Goal: Task Accomplishment & Management: Use online tool/utility

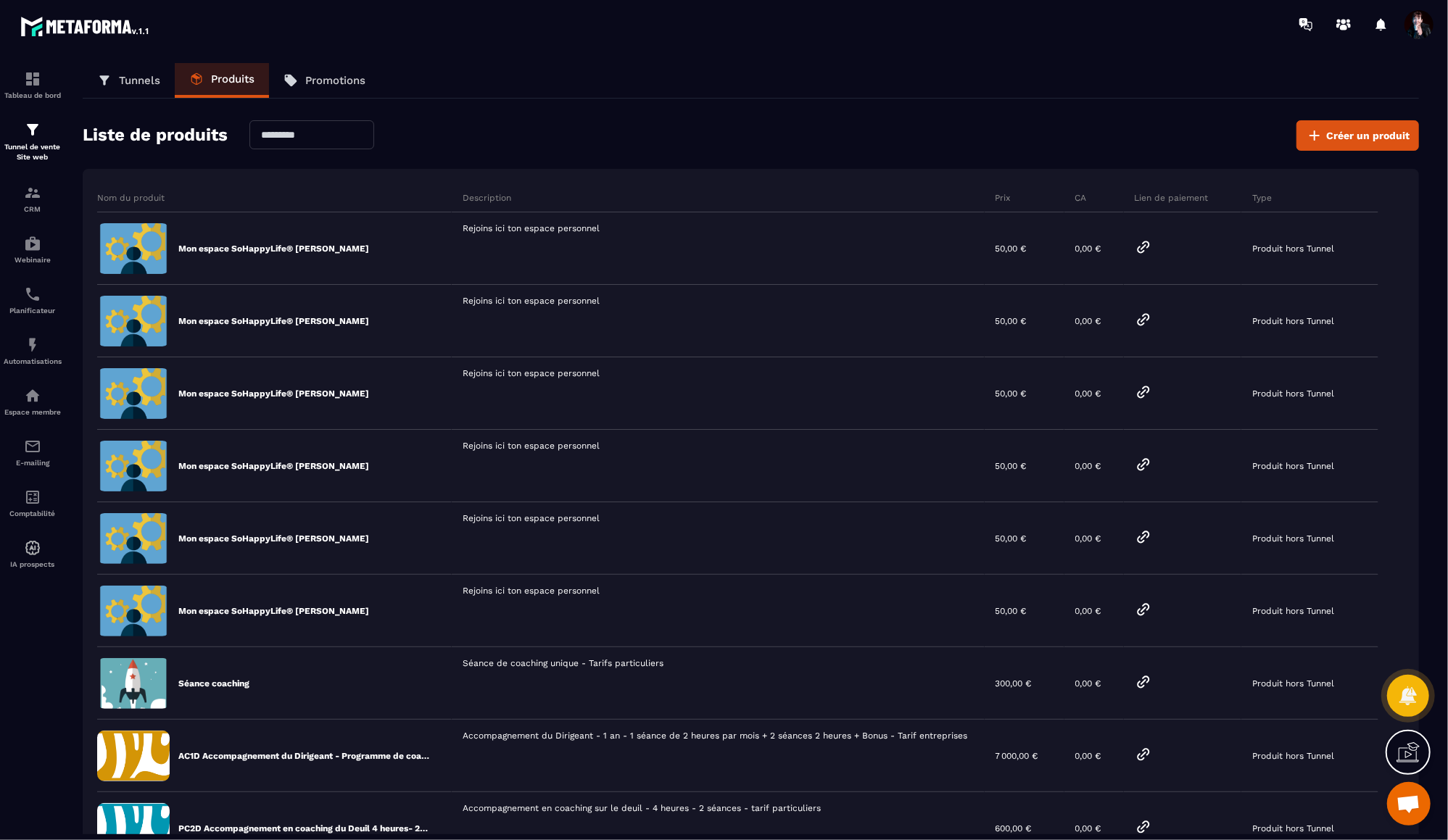
scroll to position [15789, 0]
click at [31, 404] on img at bounding box center [33, 396] width 18 height 18
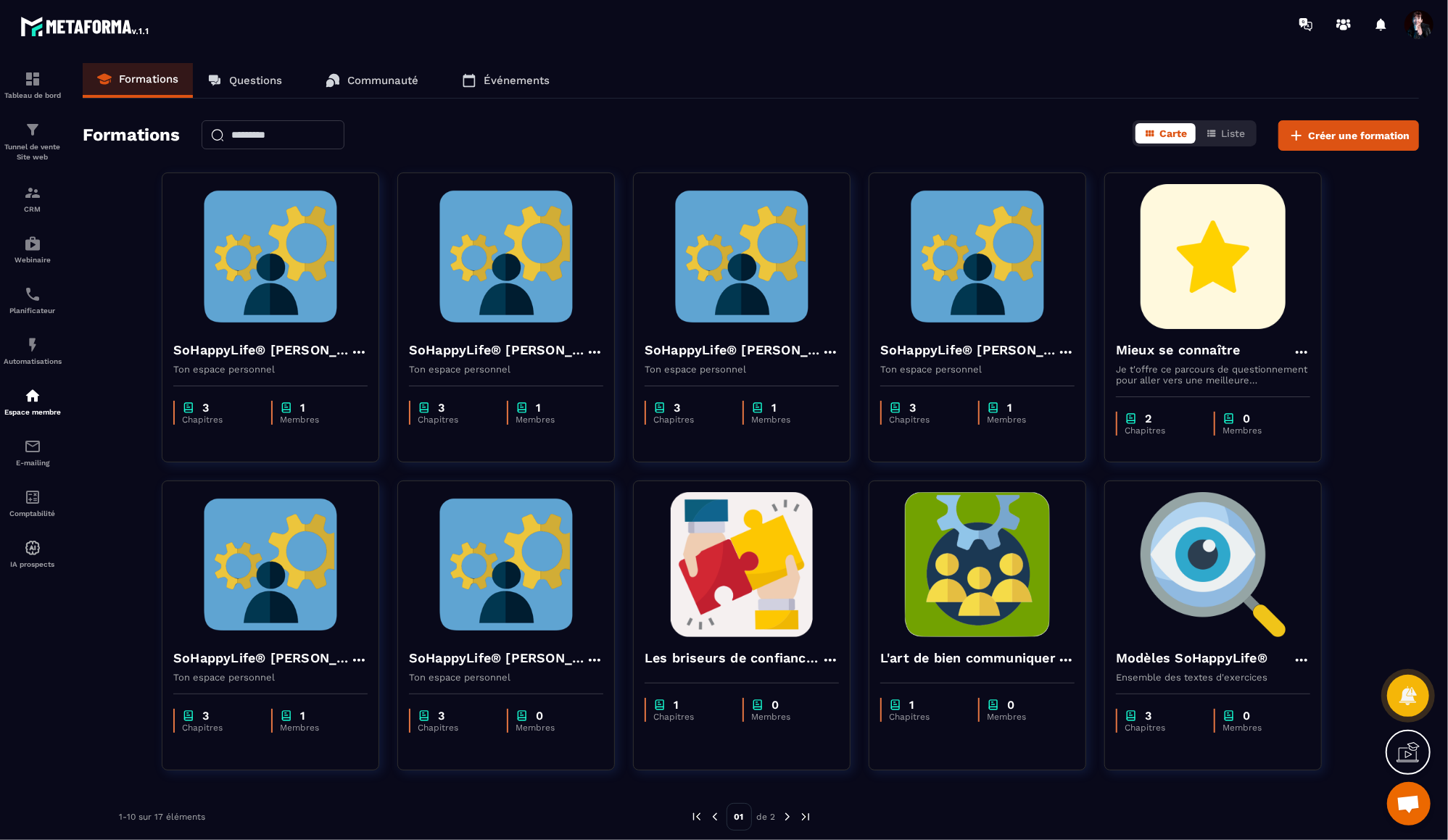
click at [1400, 804] on span "Ouvrir le chat" at bounding box center [1408, 805] width 24 height 20
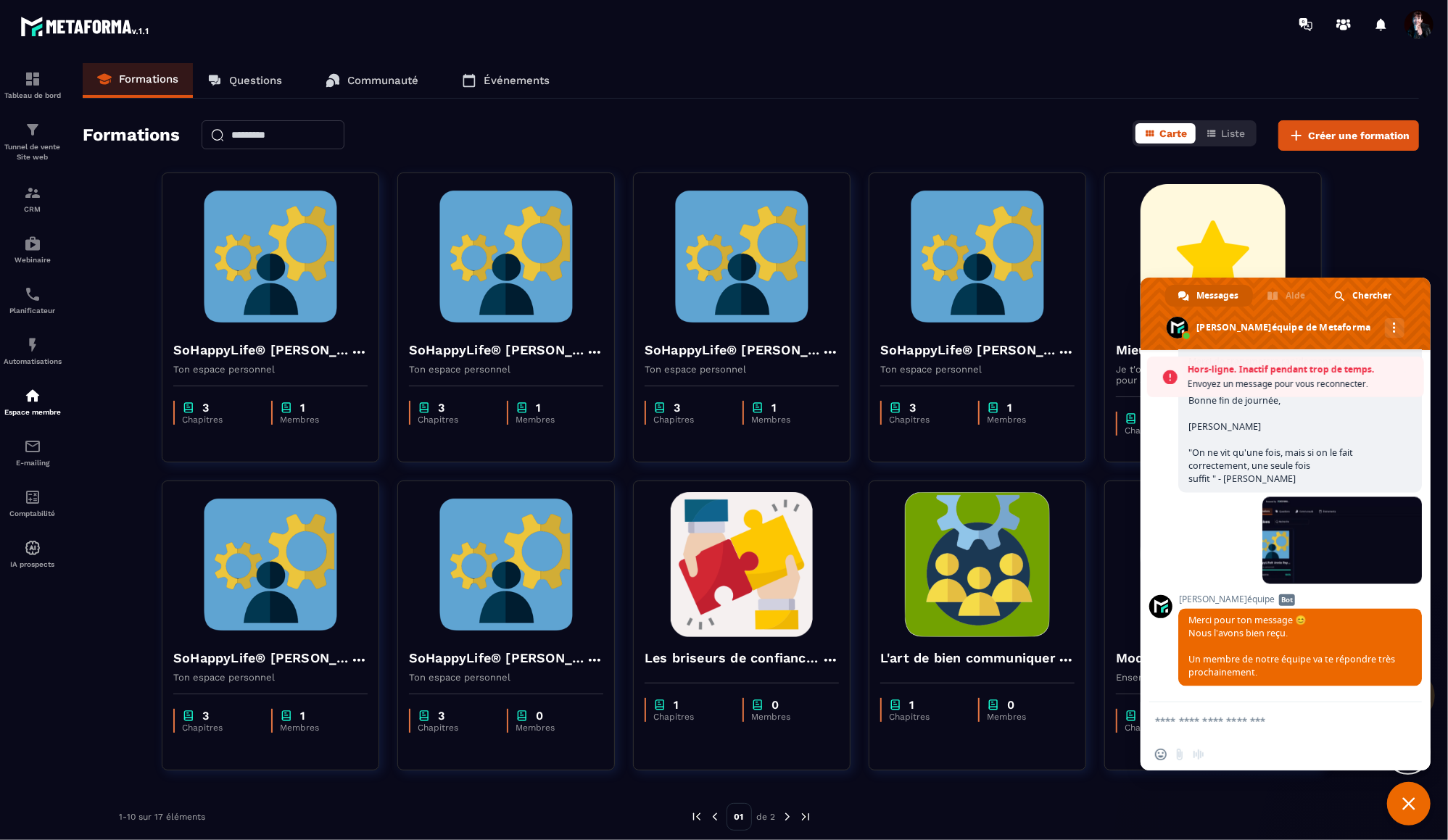
scroll to position [15836, 0]
click at [1422, 808] on span "Fermer le chat" at bounding box center [1409, 804] width 44 height 44
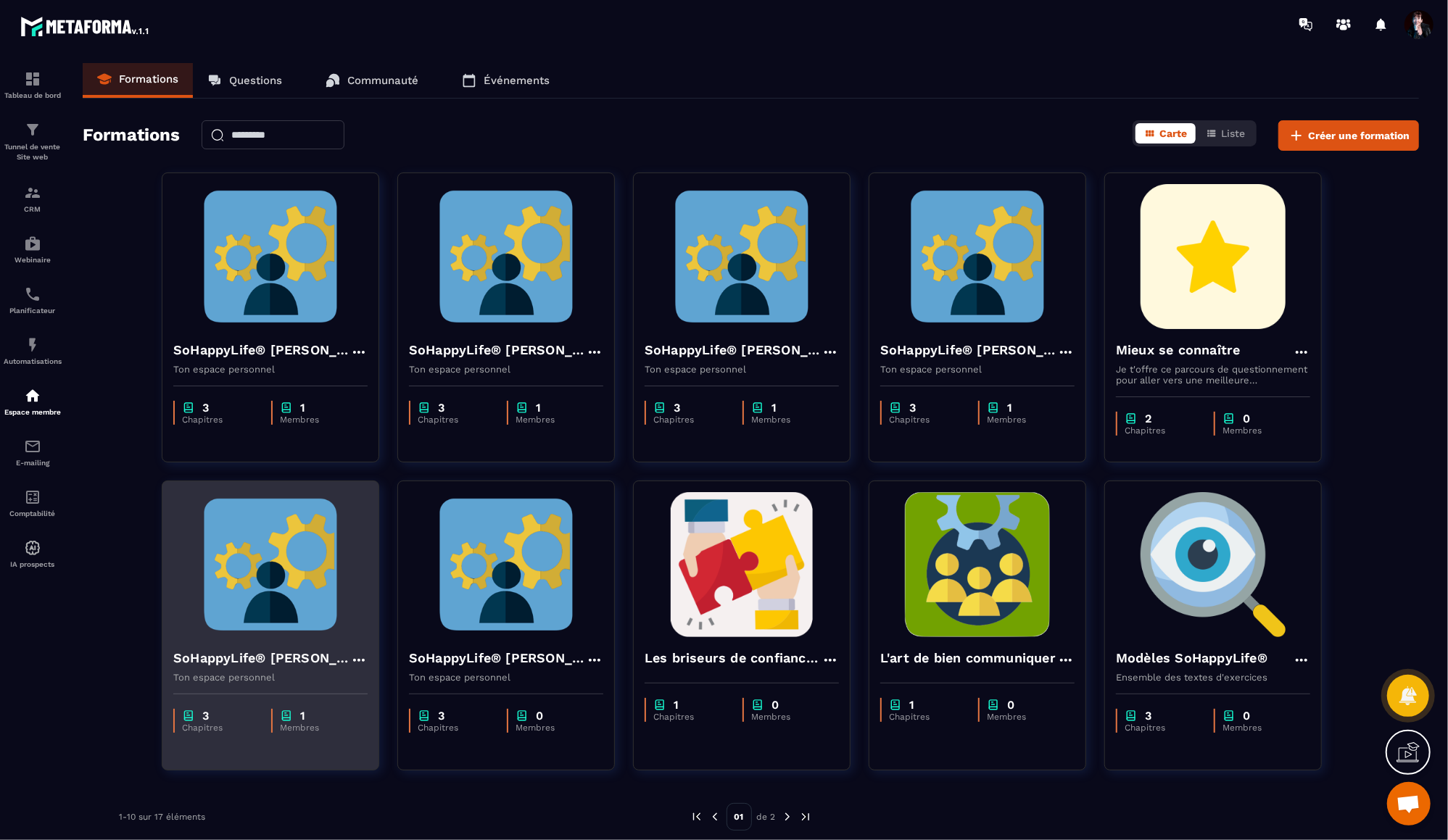
click at [245, 619] on img at bounding box center [271, 564] width 194 height 145
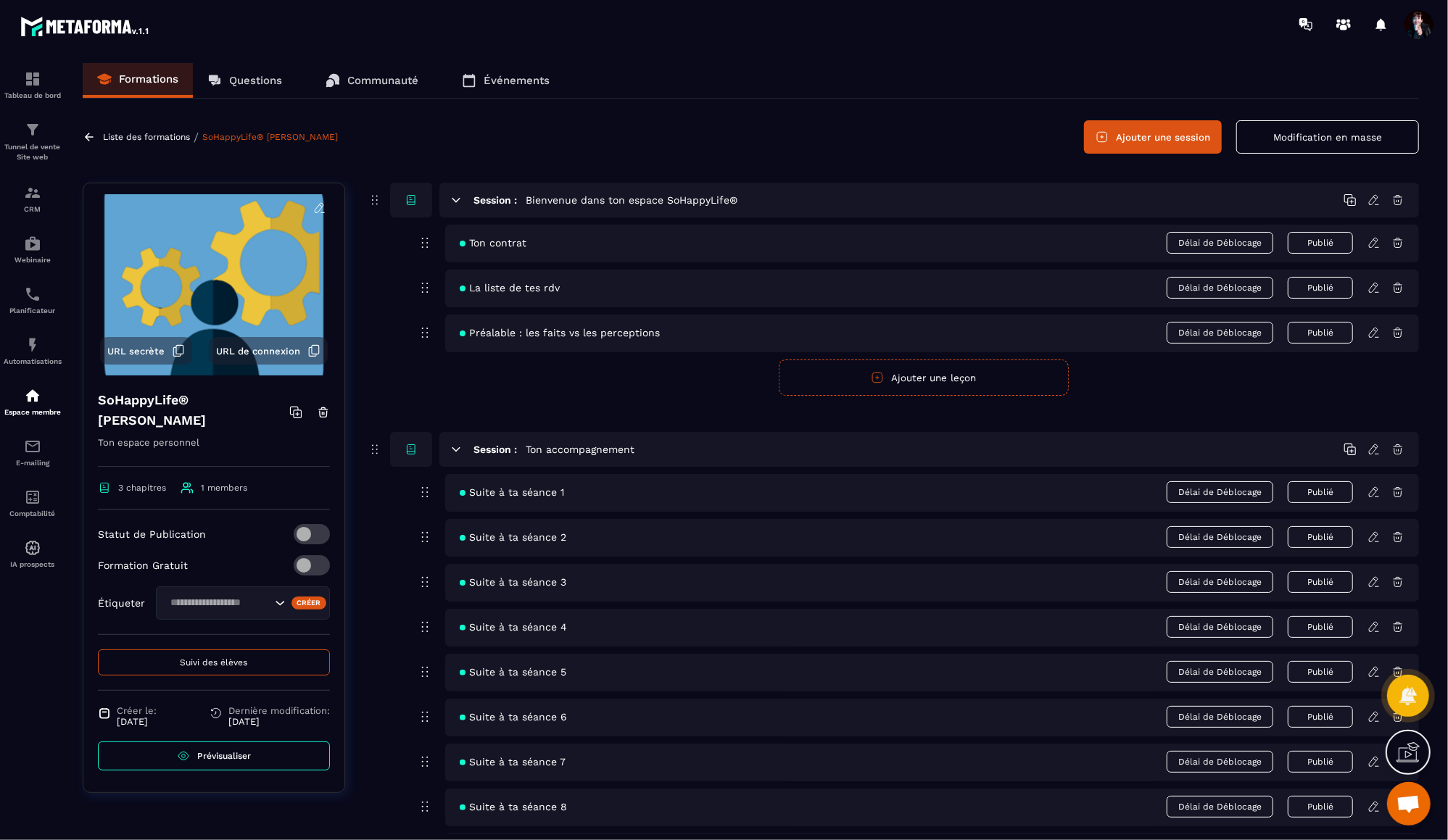
click at [237, 667] on button "Suivi des élèves" at bounding box center [214, 662] width 232 height 26
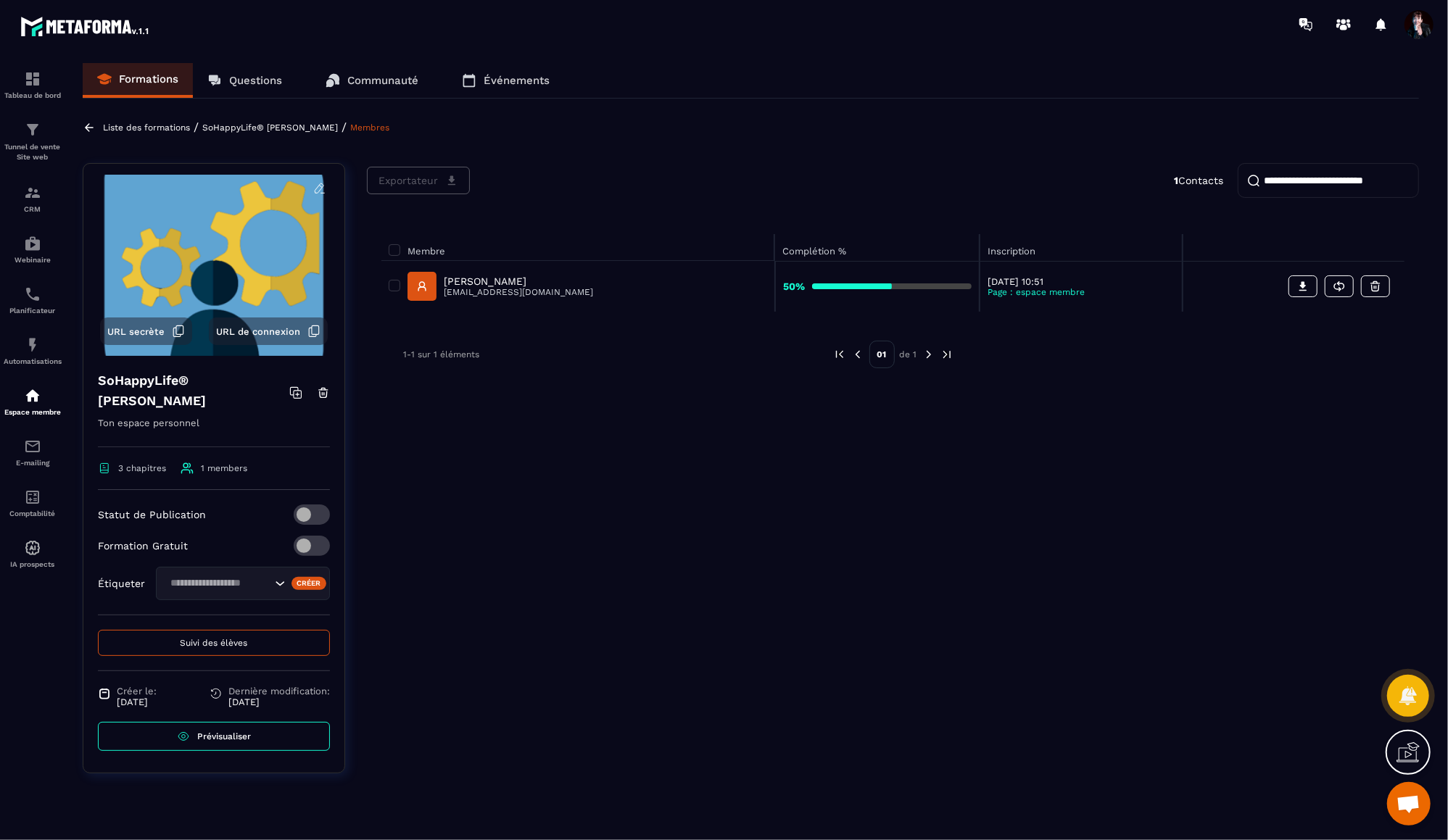
click at [466, 283] on p "[PERSON_NAME]" at bounding box center [519, 281] width 150 height 12
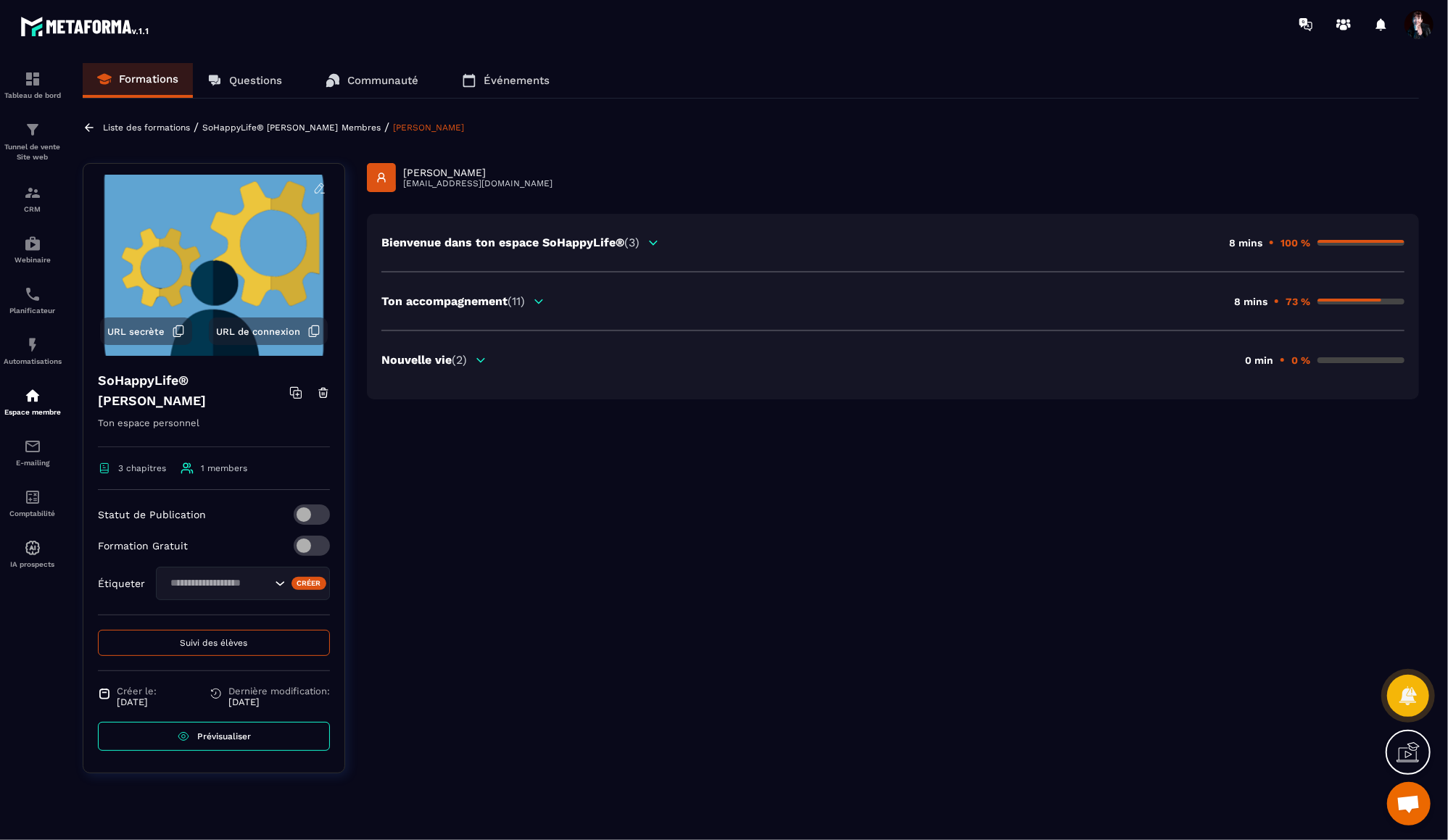
click at [542, 300] on icon at bounding box center [538, 301] width 8 height 4
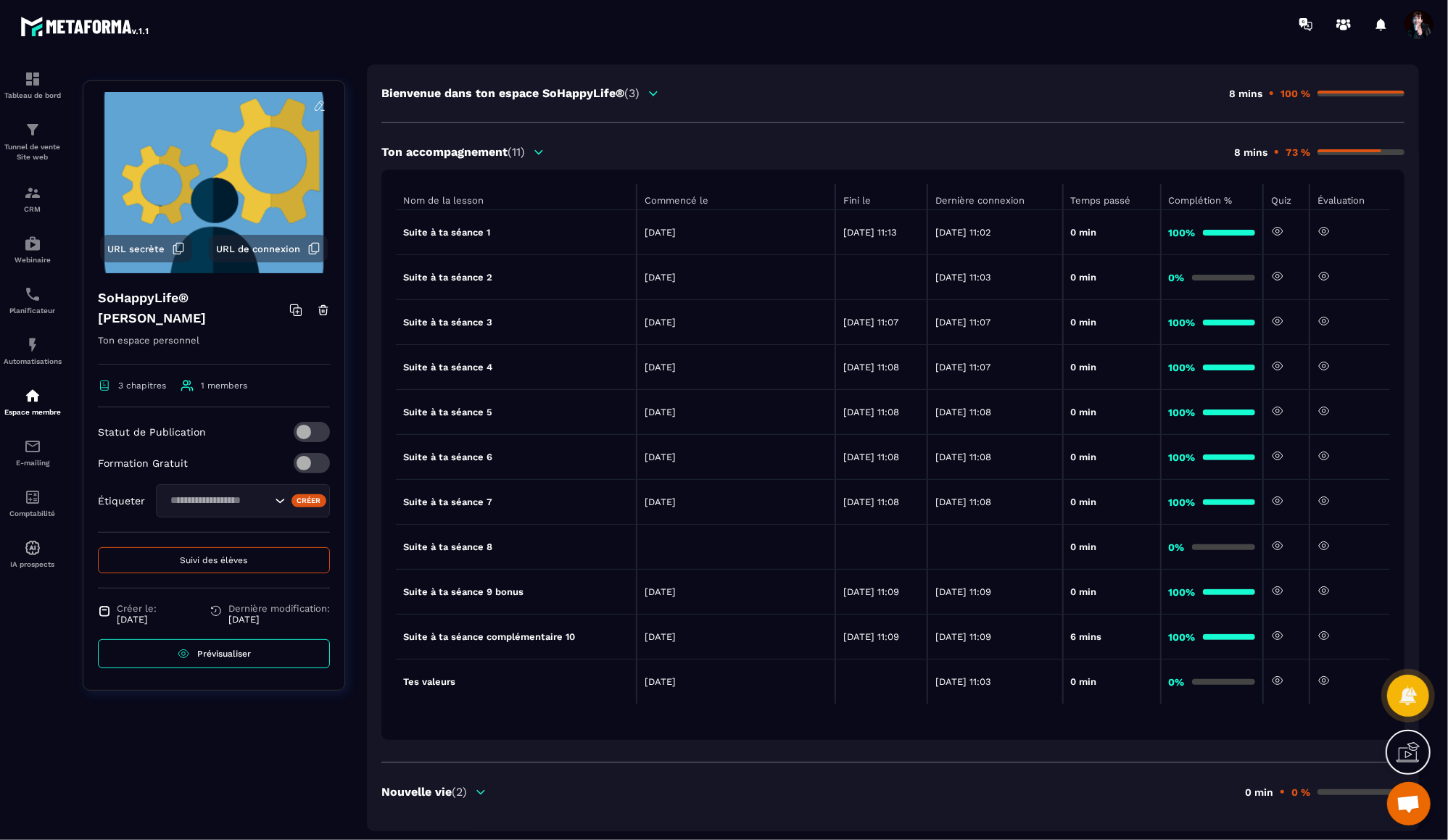
scroll to position [158, 0]
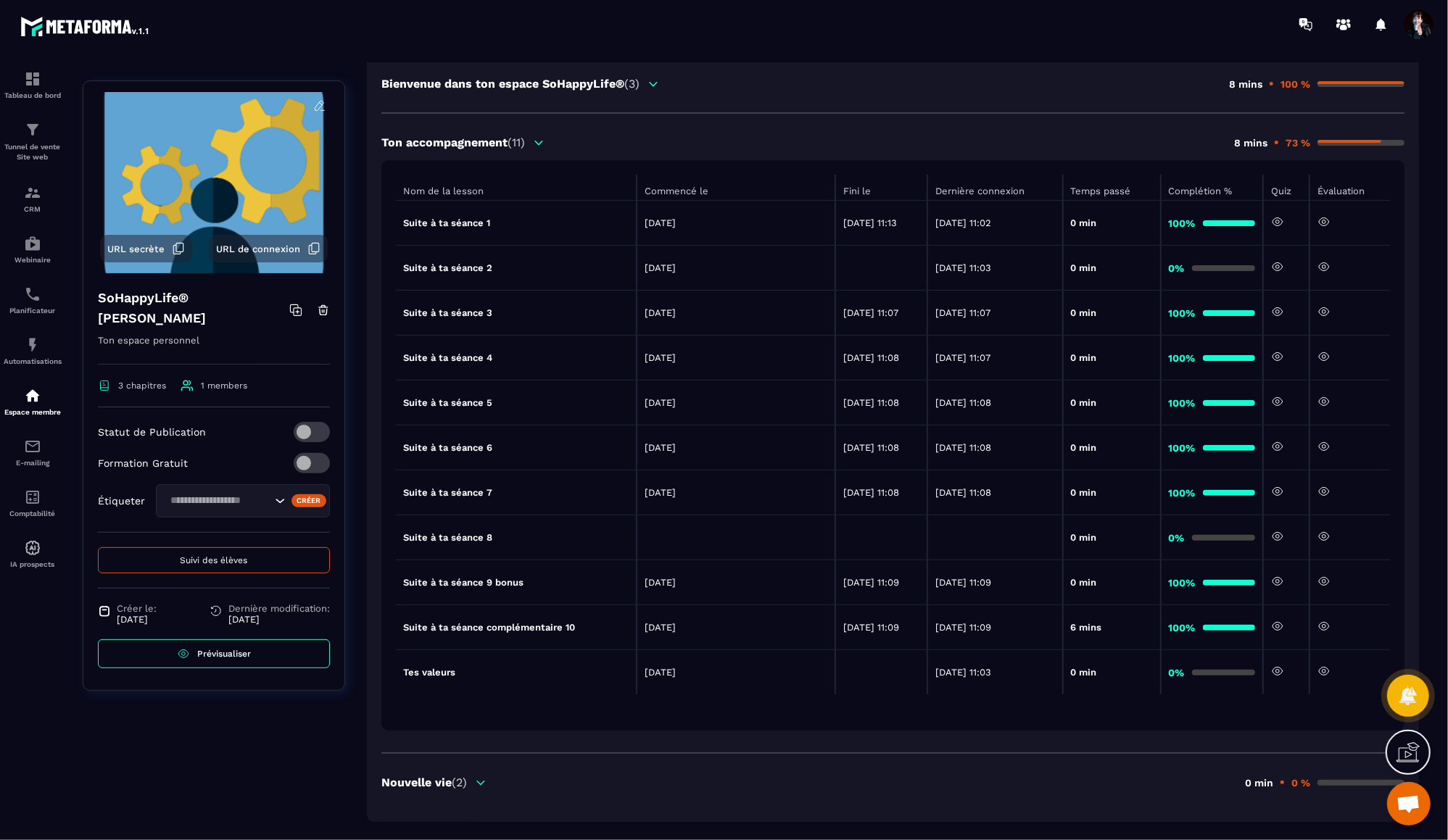
click at [482, 782] on icon at bounding box center [481, 782] width 8 height 4
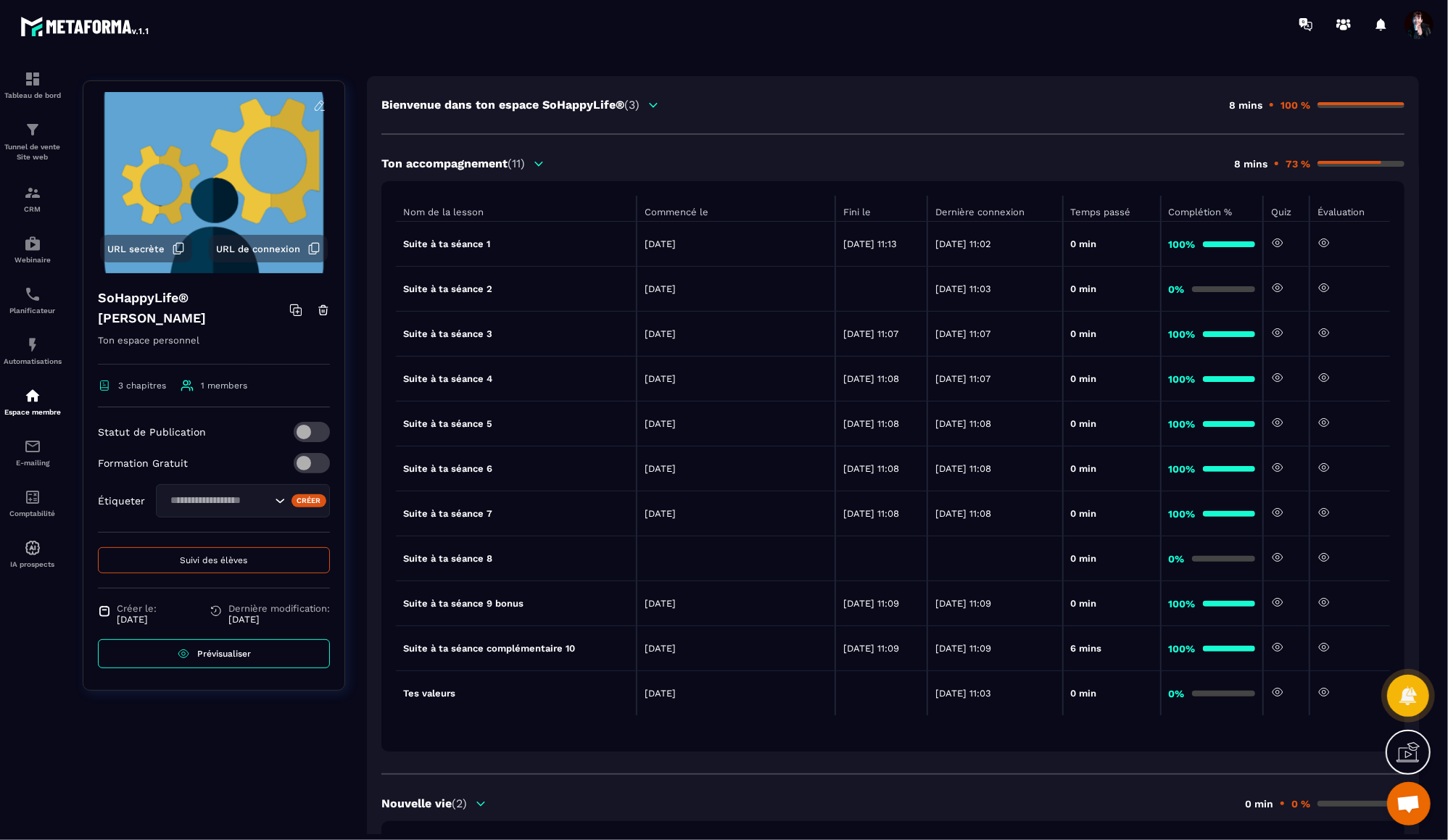
scroll to position [129, 0]
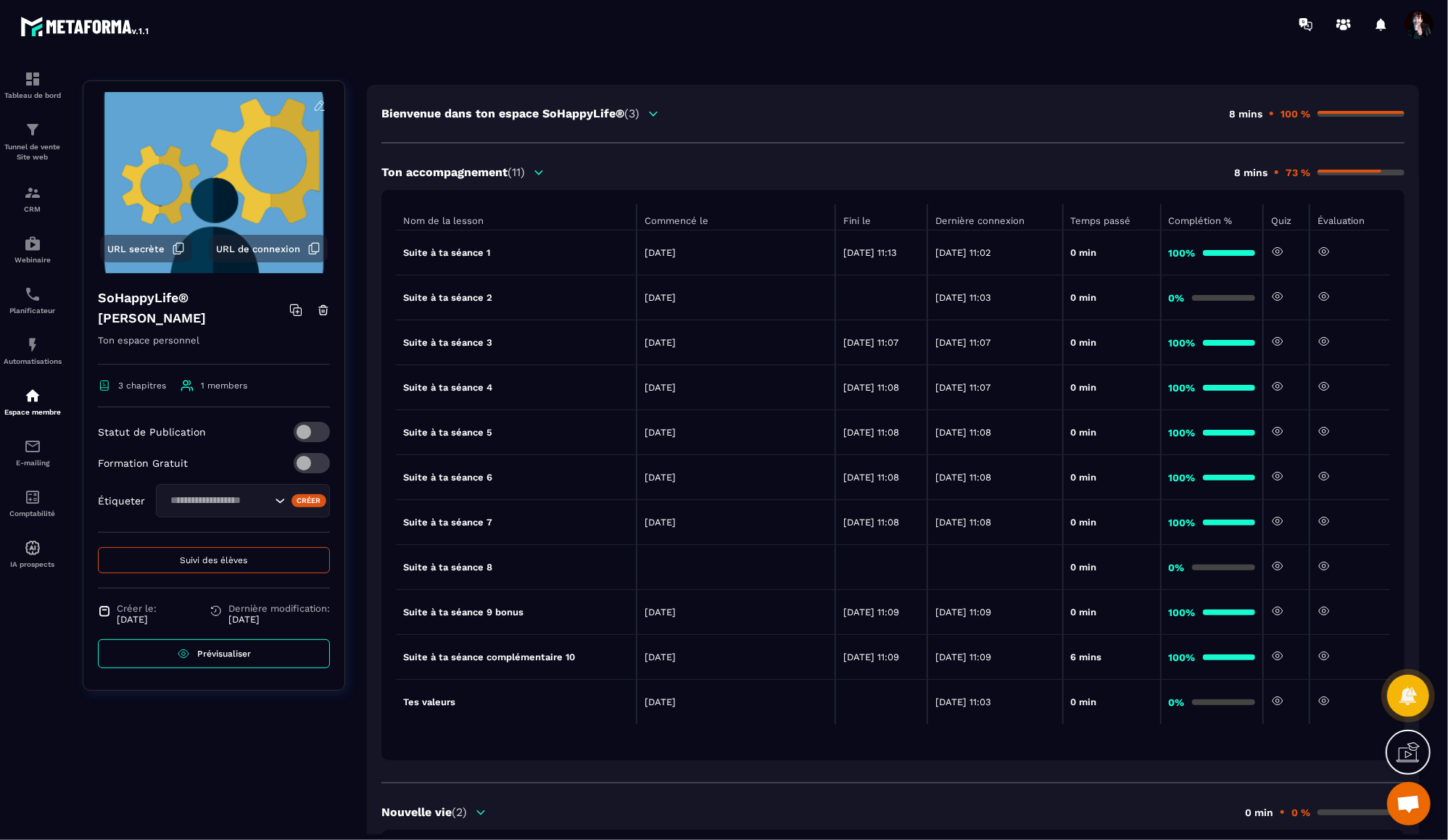
click at [1326, 250] on icon at bounding box center [1324, 252] width 4 height 4
click at [1327, 295] on icon at bounding box center [1323, 296] width 13 height 13
click at [1324, 388] on icon at bounding box center [1323, 386] width 13 height 13
click at [1329, 702] on icon at bounding box center [1323, 700] width 13 height 13
click at [1331, 657] on icon at bounding box center [1323, 656] width 13 height 13
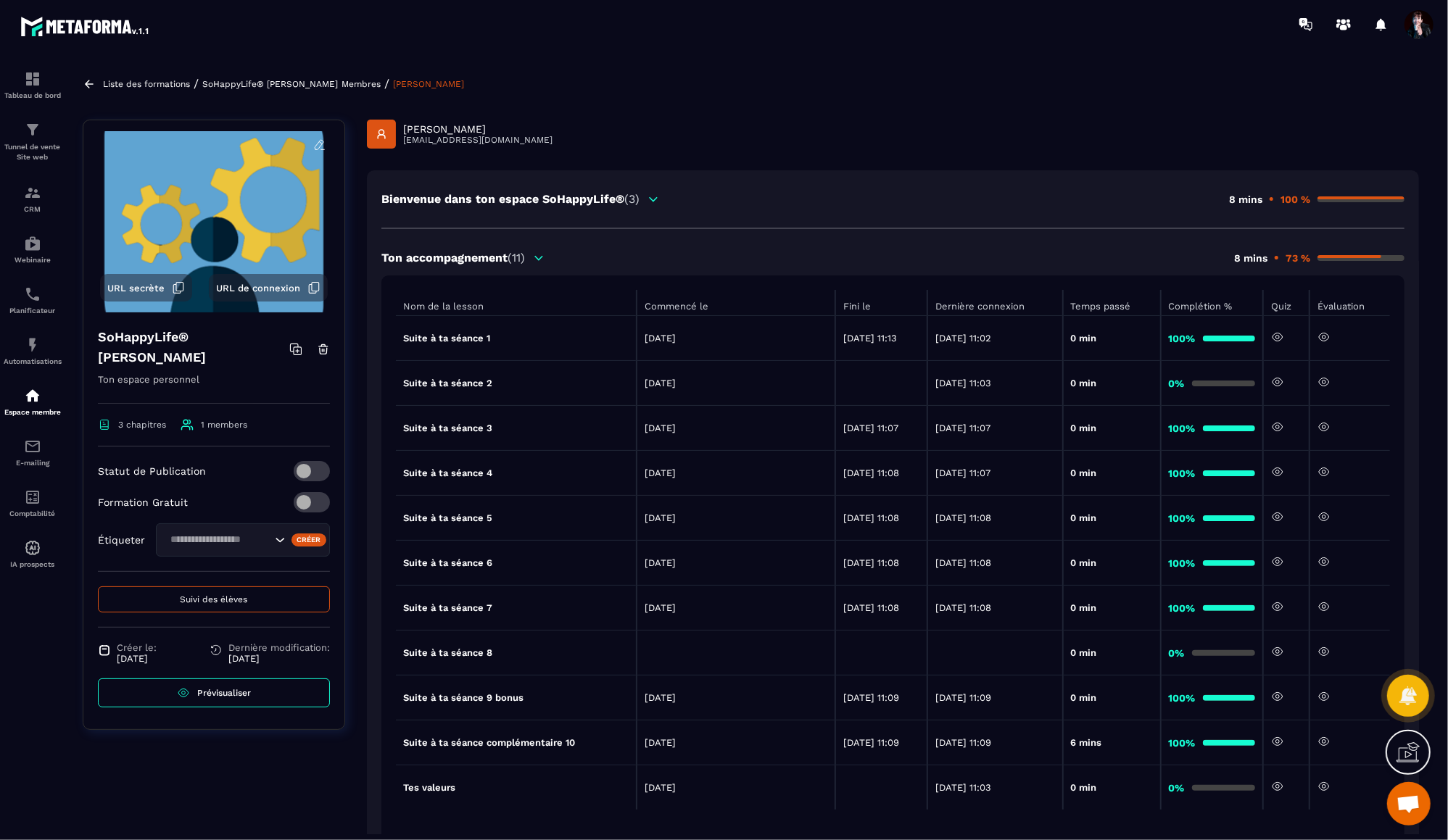
scroll to position [0, 0]
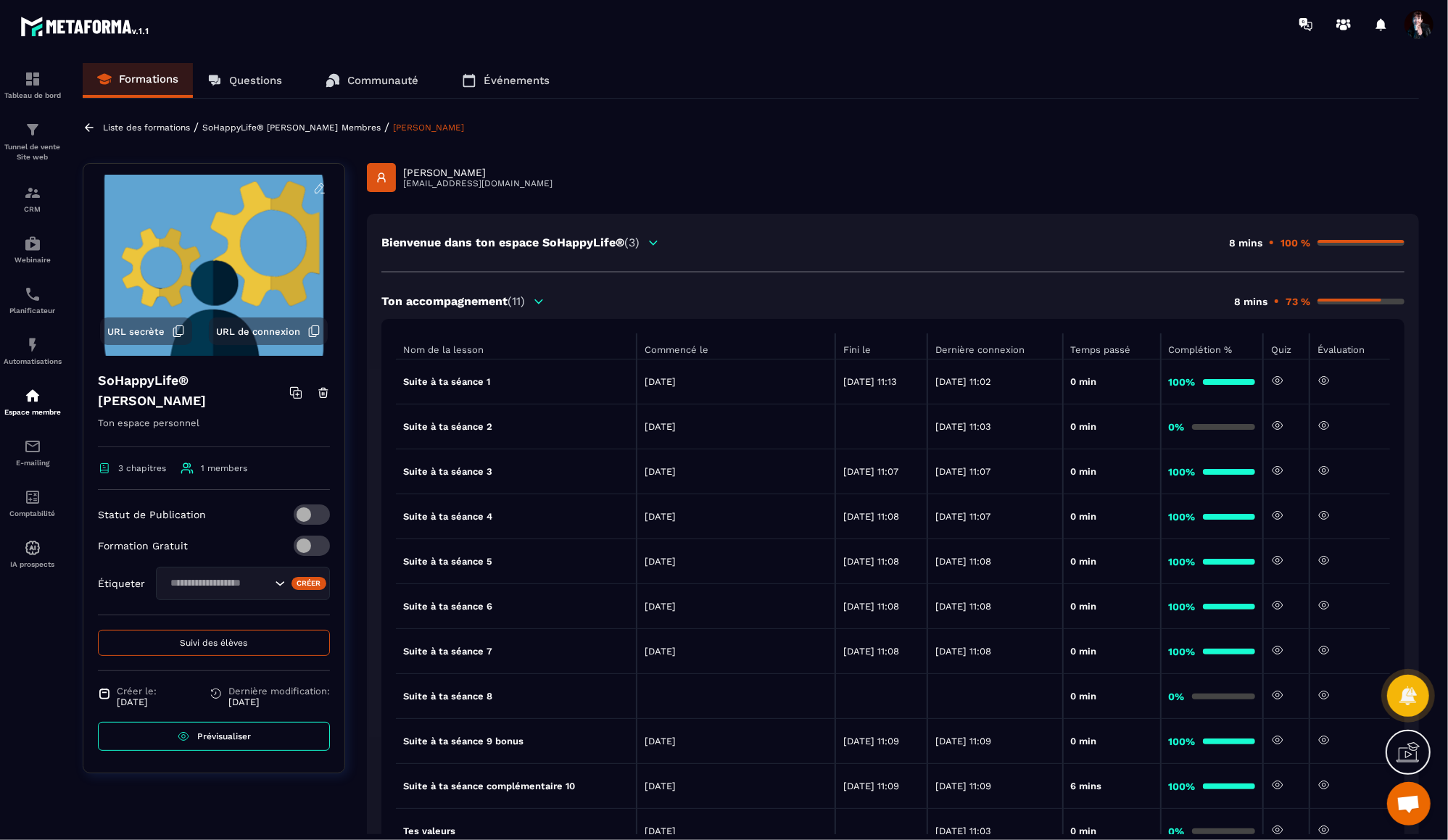
click at [324, 131] on p "SoHappyLife® [PERSON_NAME]" at bounding box center [270, 127] width 135 height 10
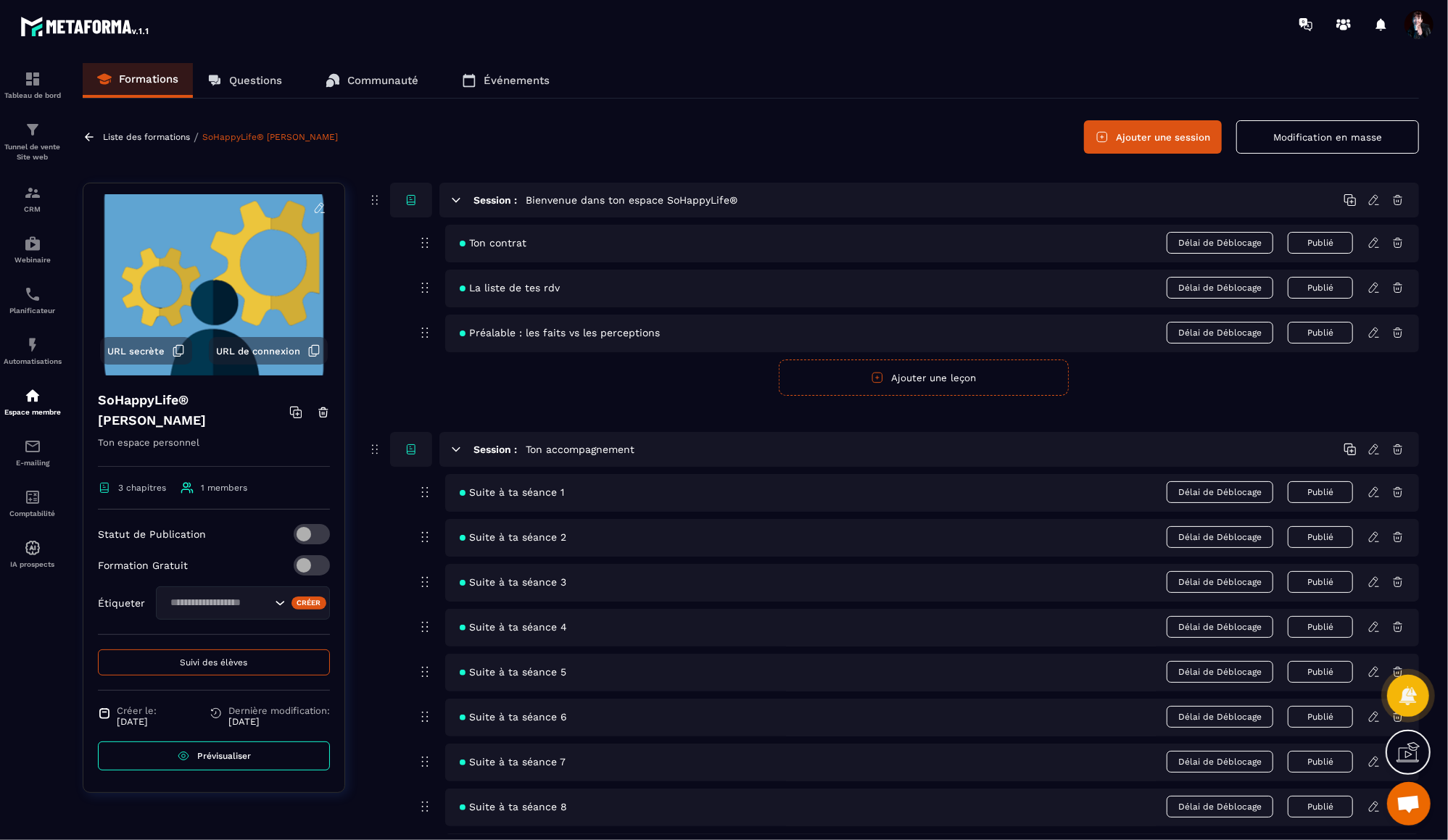
click at [240, 755] on span "Prévisualiser" at bounding box center [224, 755] width 53 height 10
click at [133, 138] on p "Liste des formations" at bounding box center [147, 136] width 87 height 10
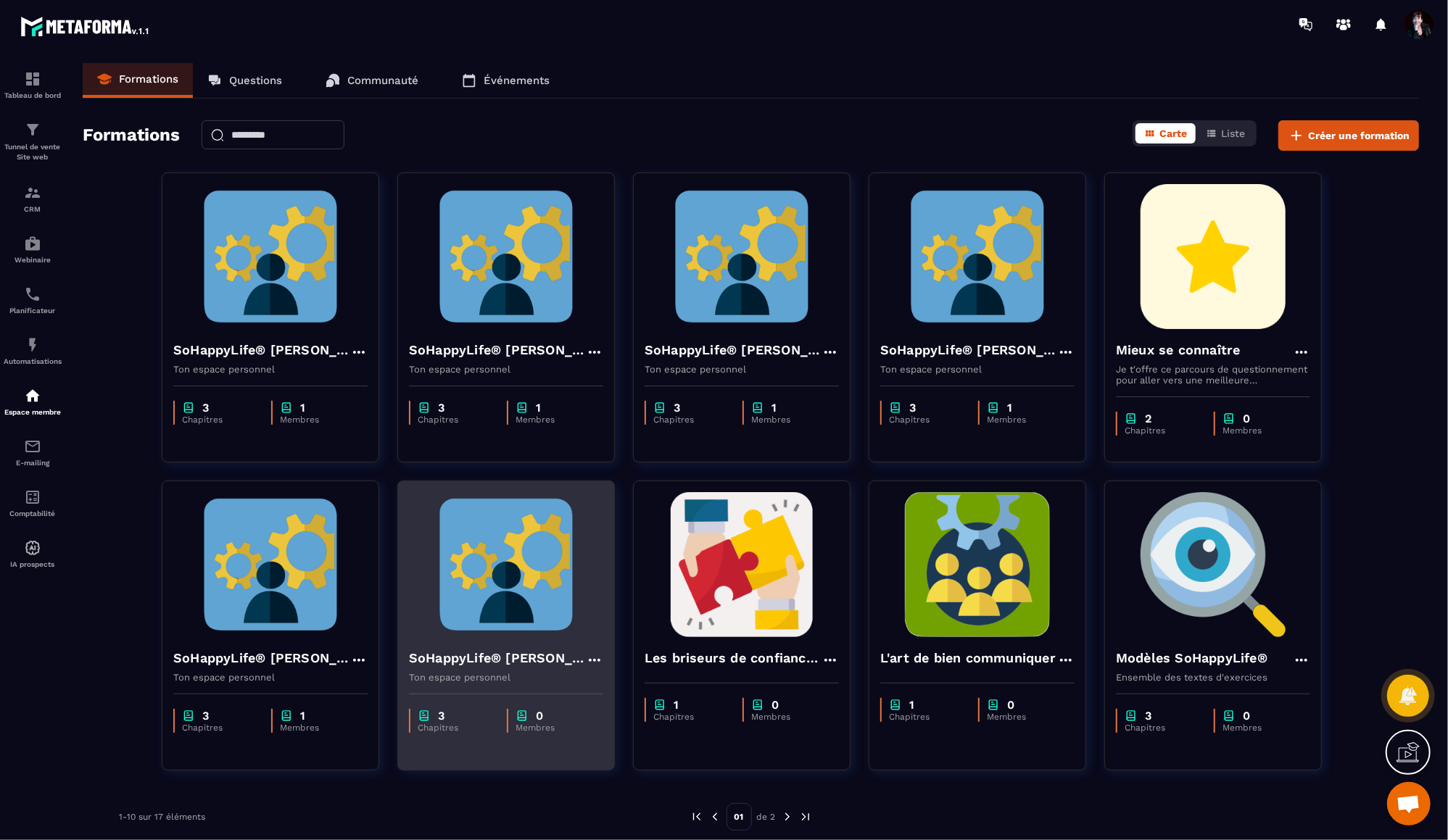
click at [489, 593] on img at bounding box center [506, 564] width 194 height 145
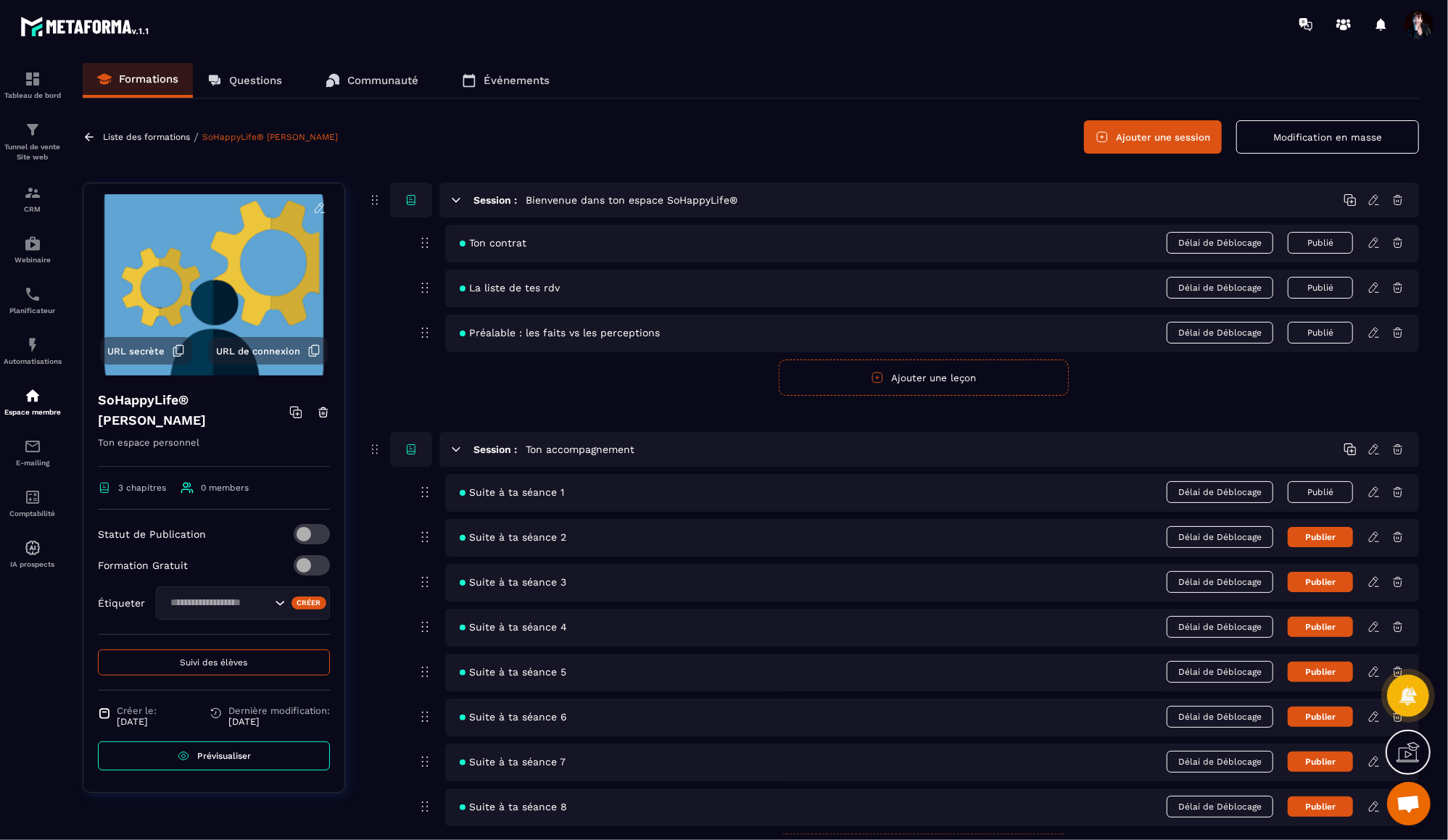
click at [1373, 537] on icon at bounding box center [1373, 537] width 9 height 10
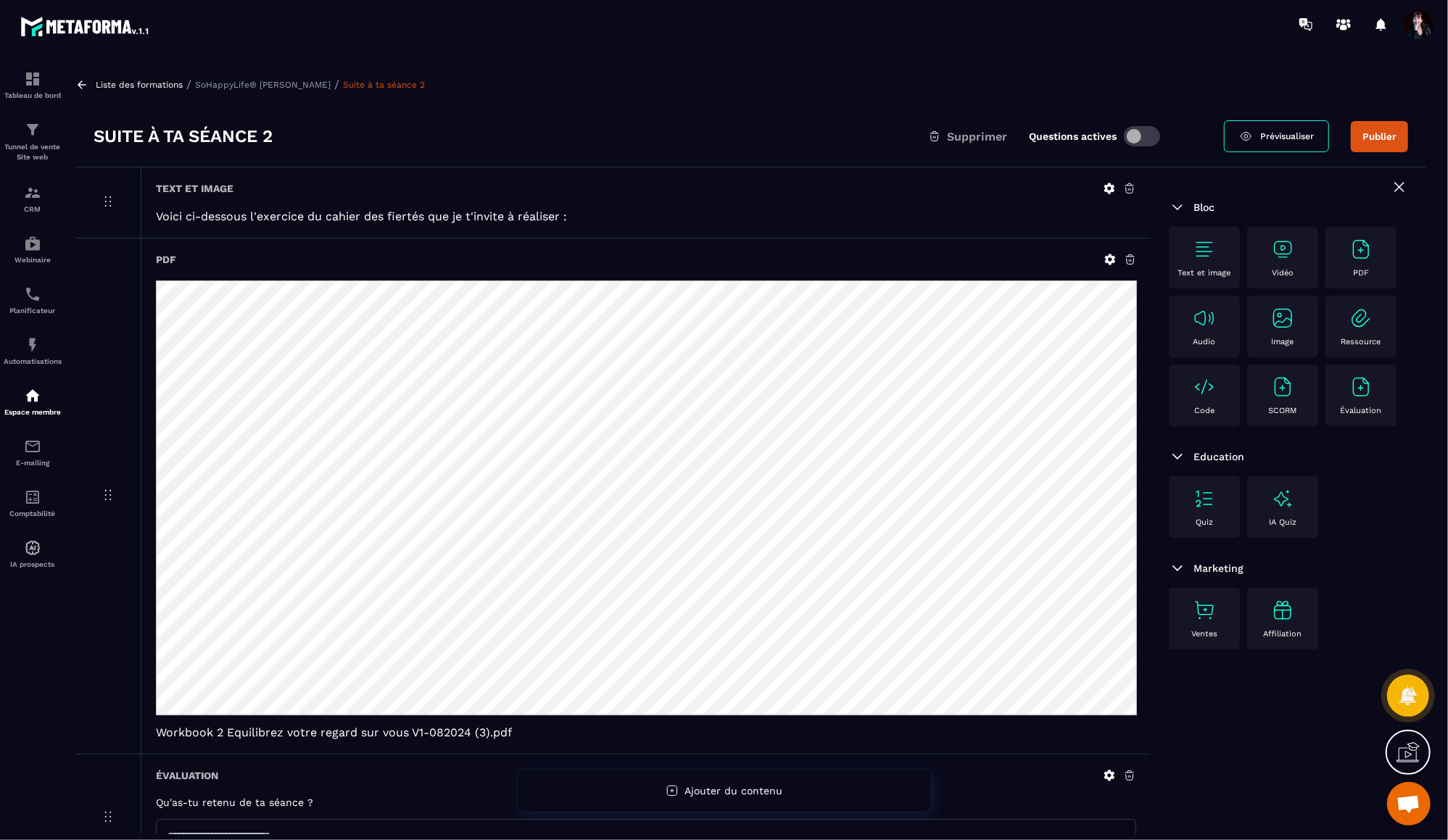
click at [1210, 253] on img at bounding box center [1204, 249] width 23 height 23
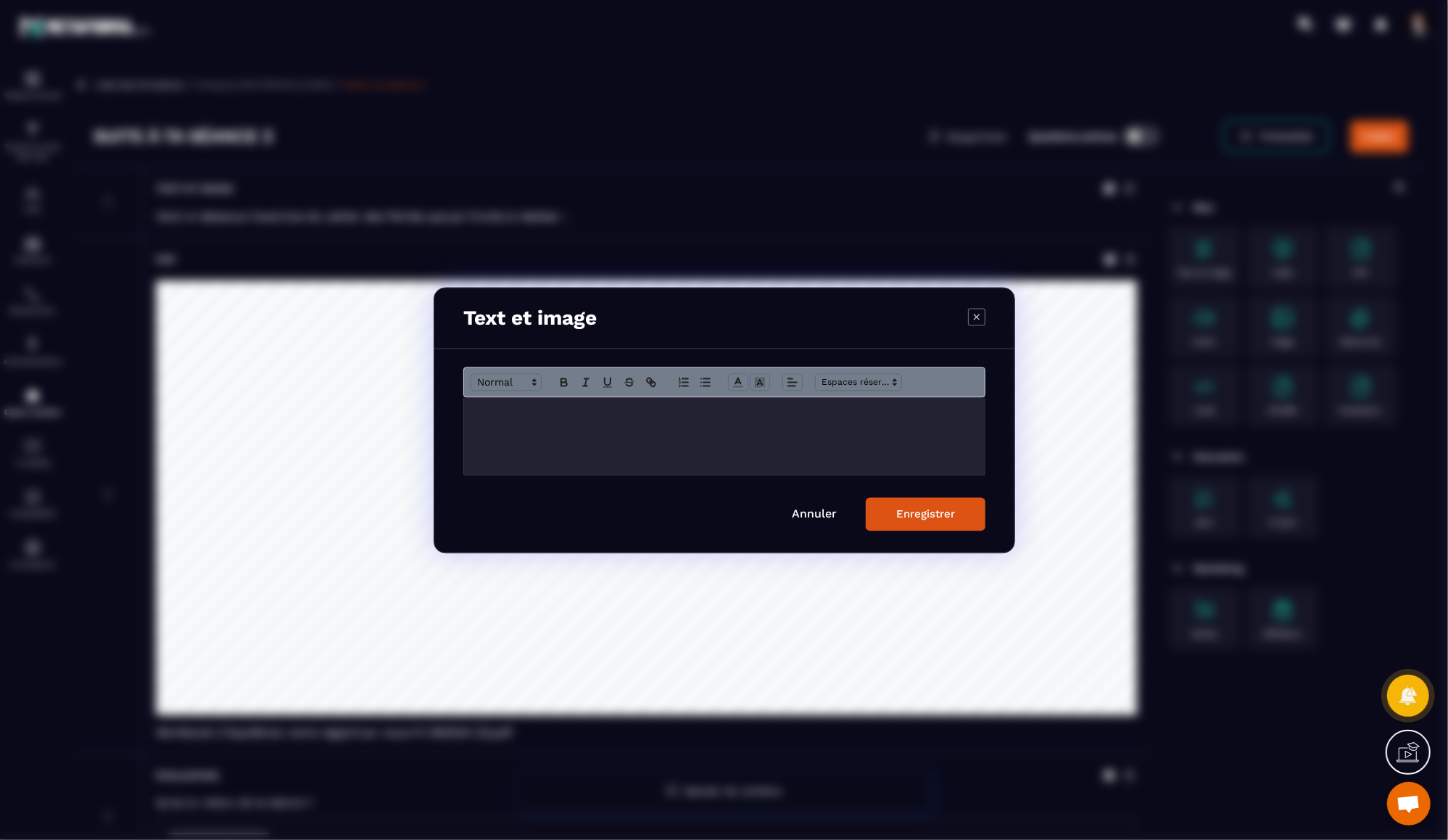
click at [659, 432] on div "Modal window" at bounding box center [724, 435] width 521 height 77
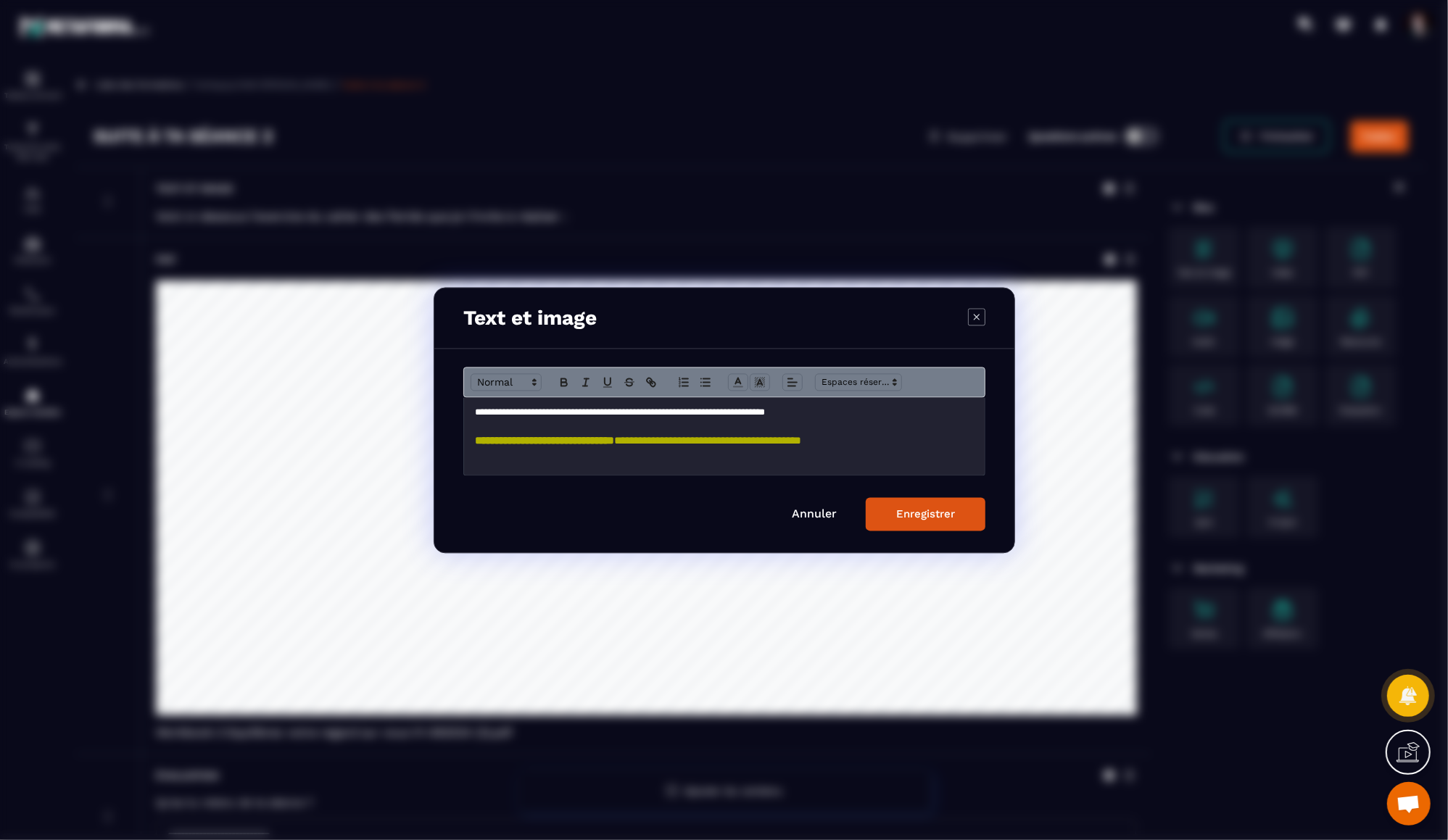
click at [511, 445] on strong "**********" at bounding box center [545, 440] width 139 height 11
click at [748, 466] on div "**********" at bounding box center [724, 435] width 521 height 77
click at [924, 514] on div "Enregistrer" at bounding box center [926, 513] width 59 height 13
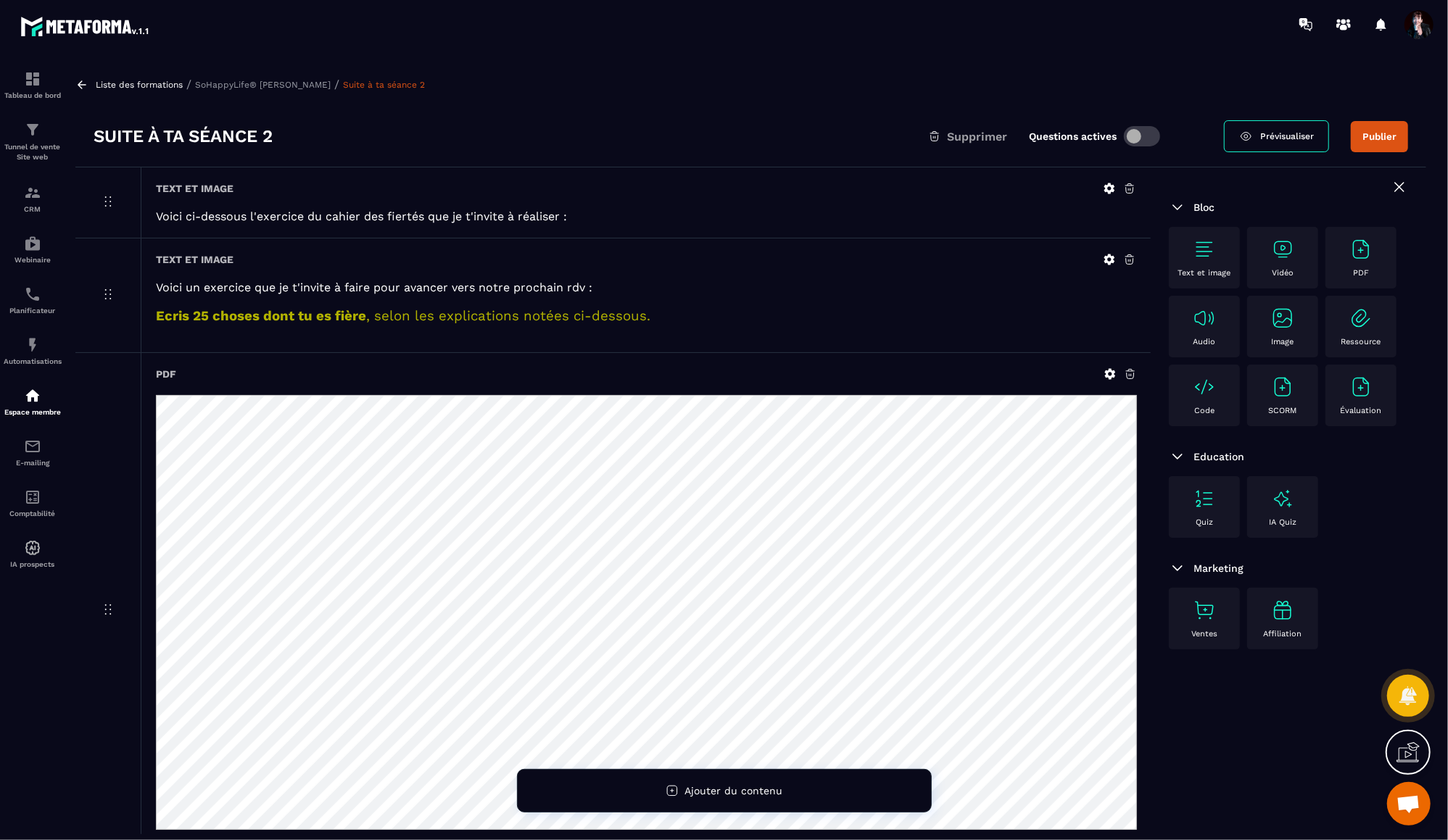
click at [1130, 190] on icon at bounding box center [1129, 188] width 13 height 13
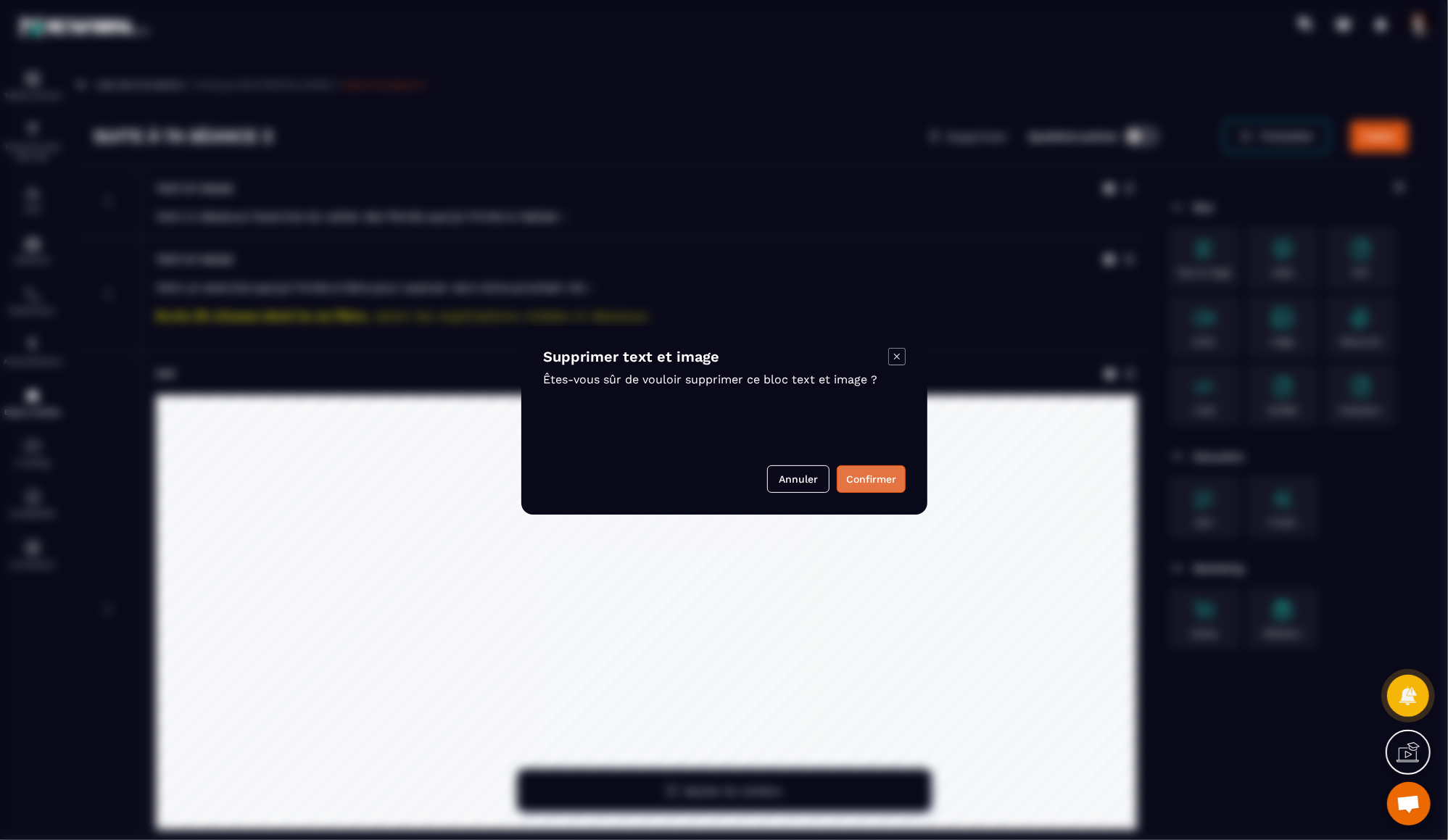
click at [860, 481] on button "Confirmer" at bounding box center [870, 479] width 69 height 28
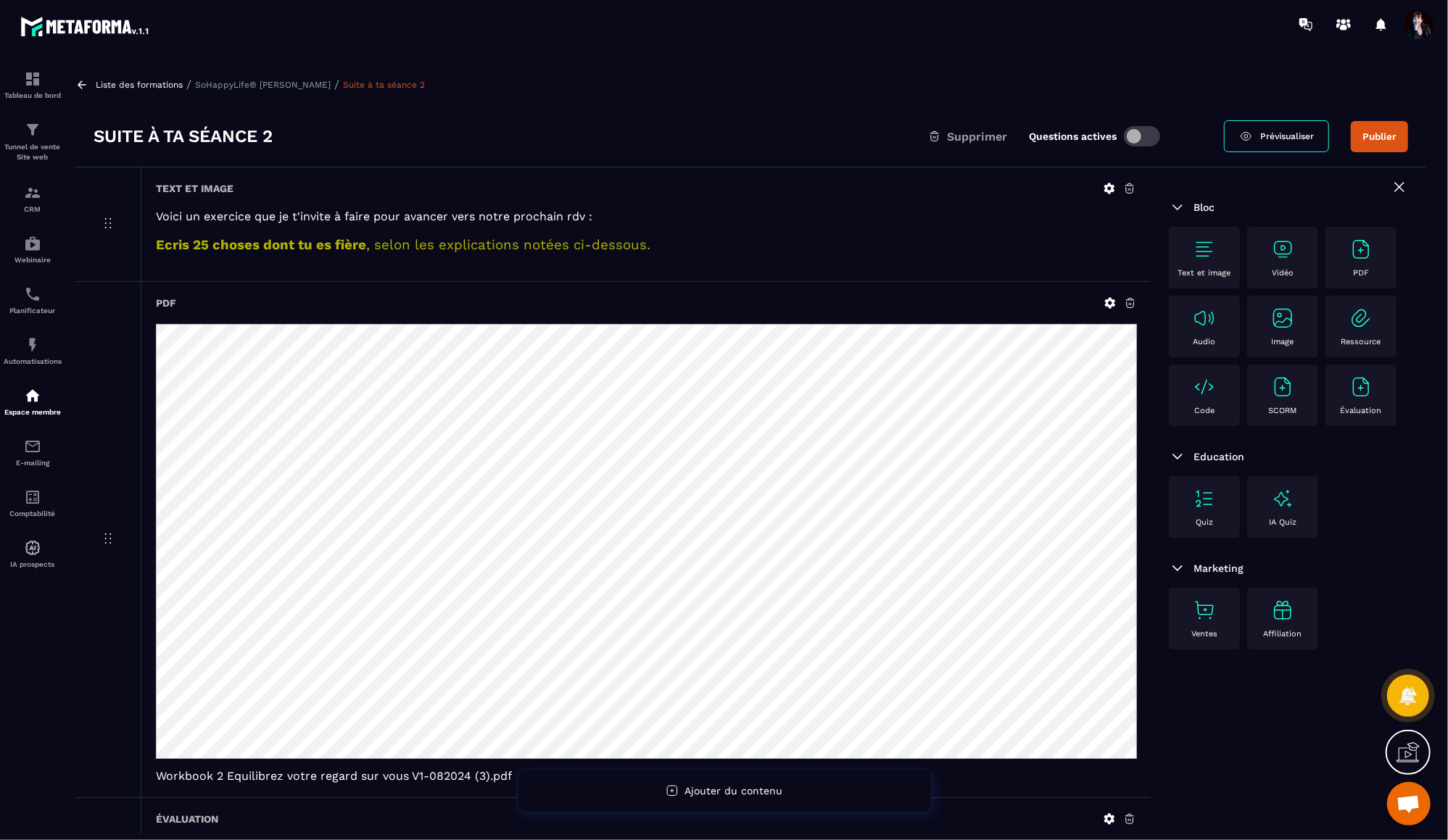
click at [1210, 245] on img at bounding box center [1204, 249] width 23 height 23
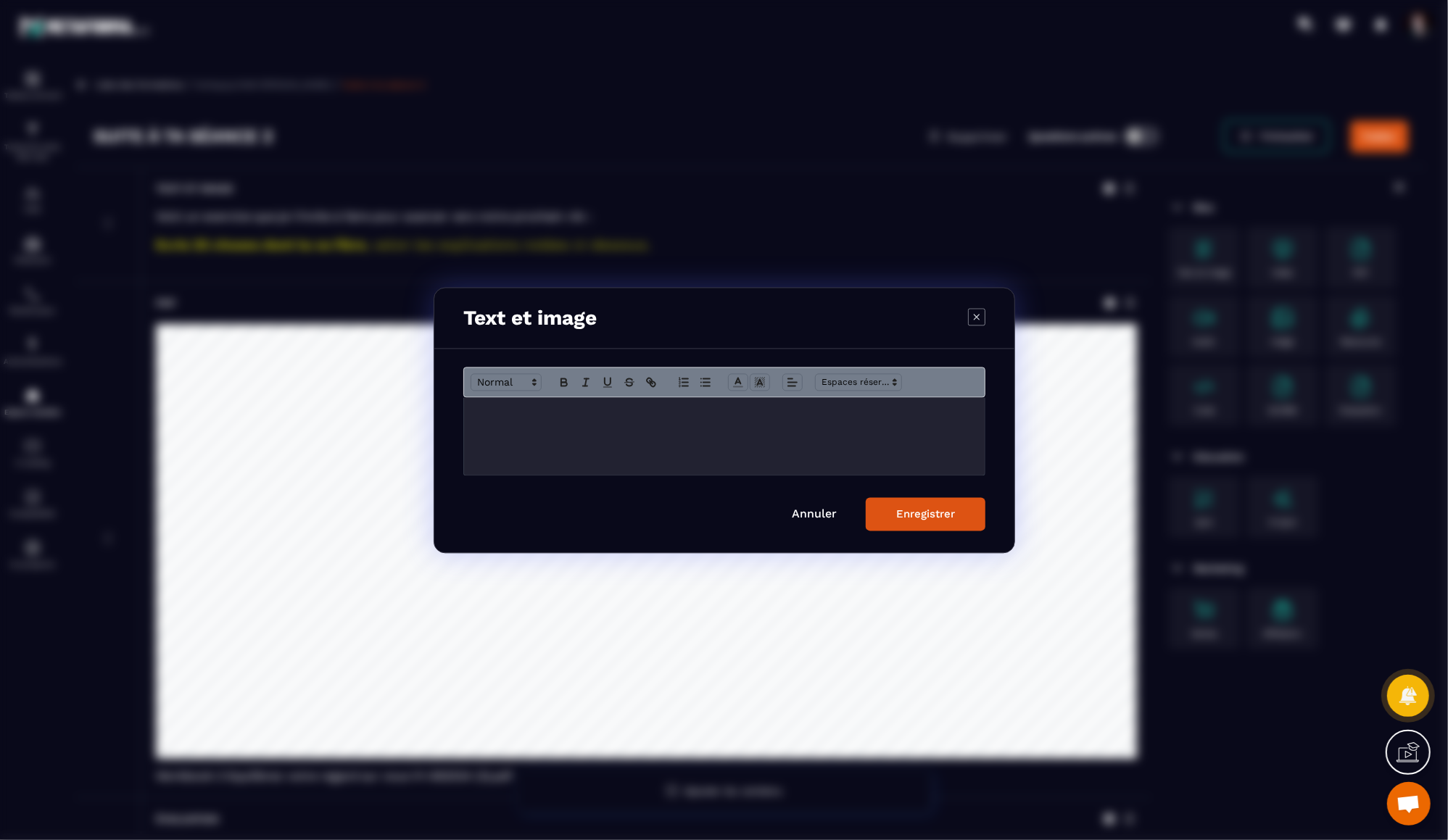
click at [493, 416] on p "Modal window" at bounding box center [724, 412] width 499 height 13
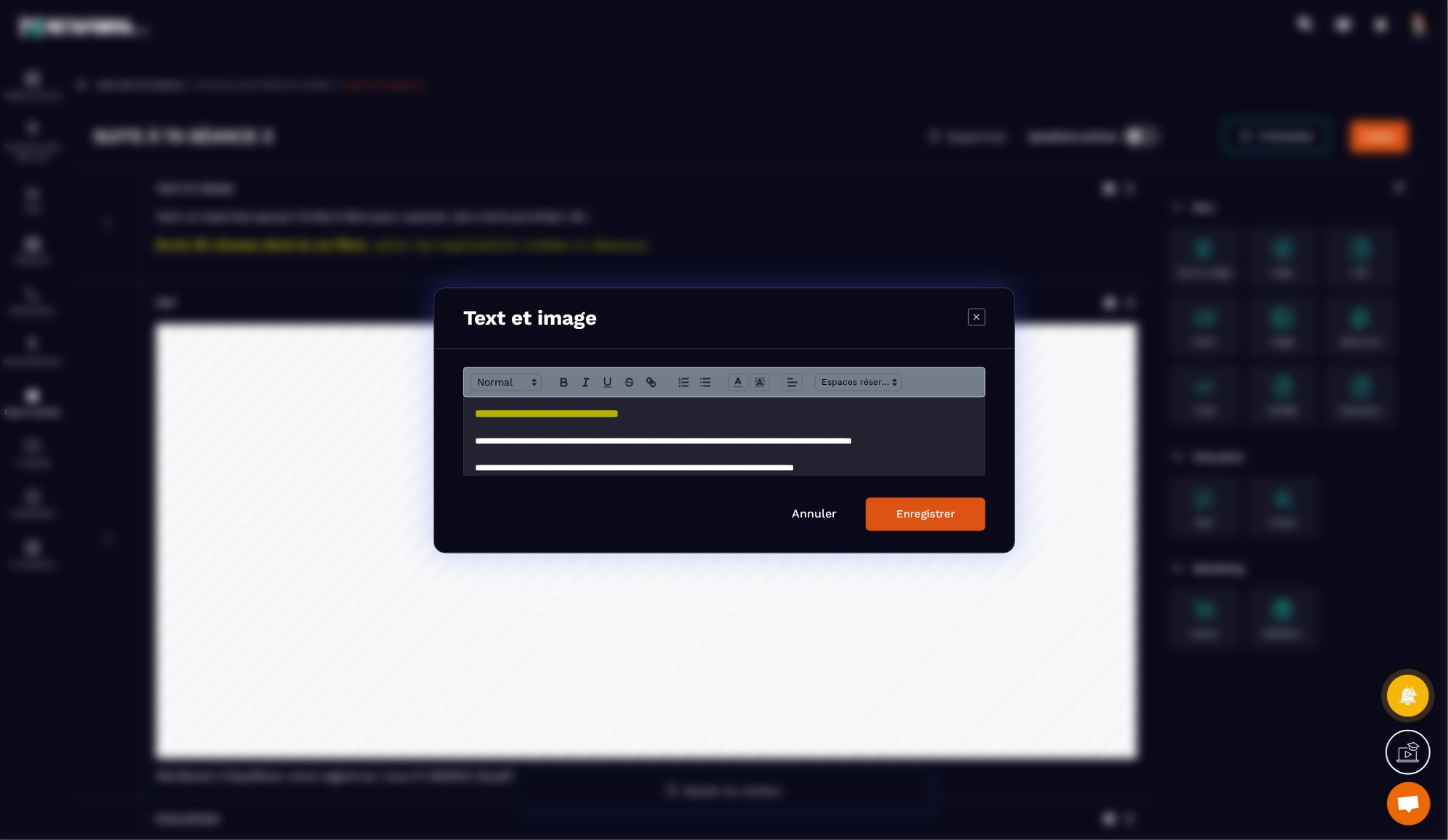
click at [898, 513] on div "Enregistrer" at bounding box center [926, 513] width 59 height 13
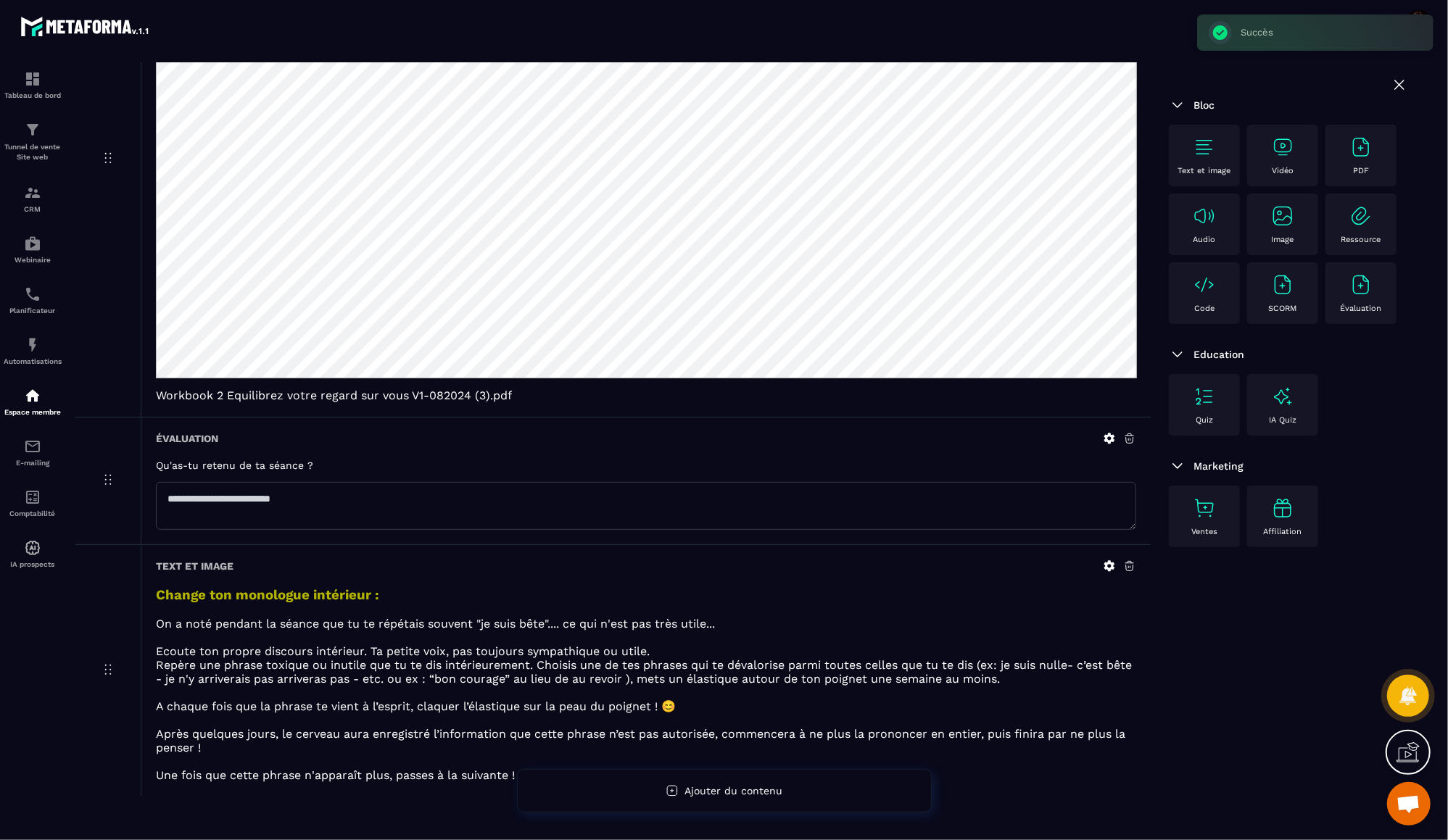
scroll to position [413, 0]
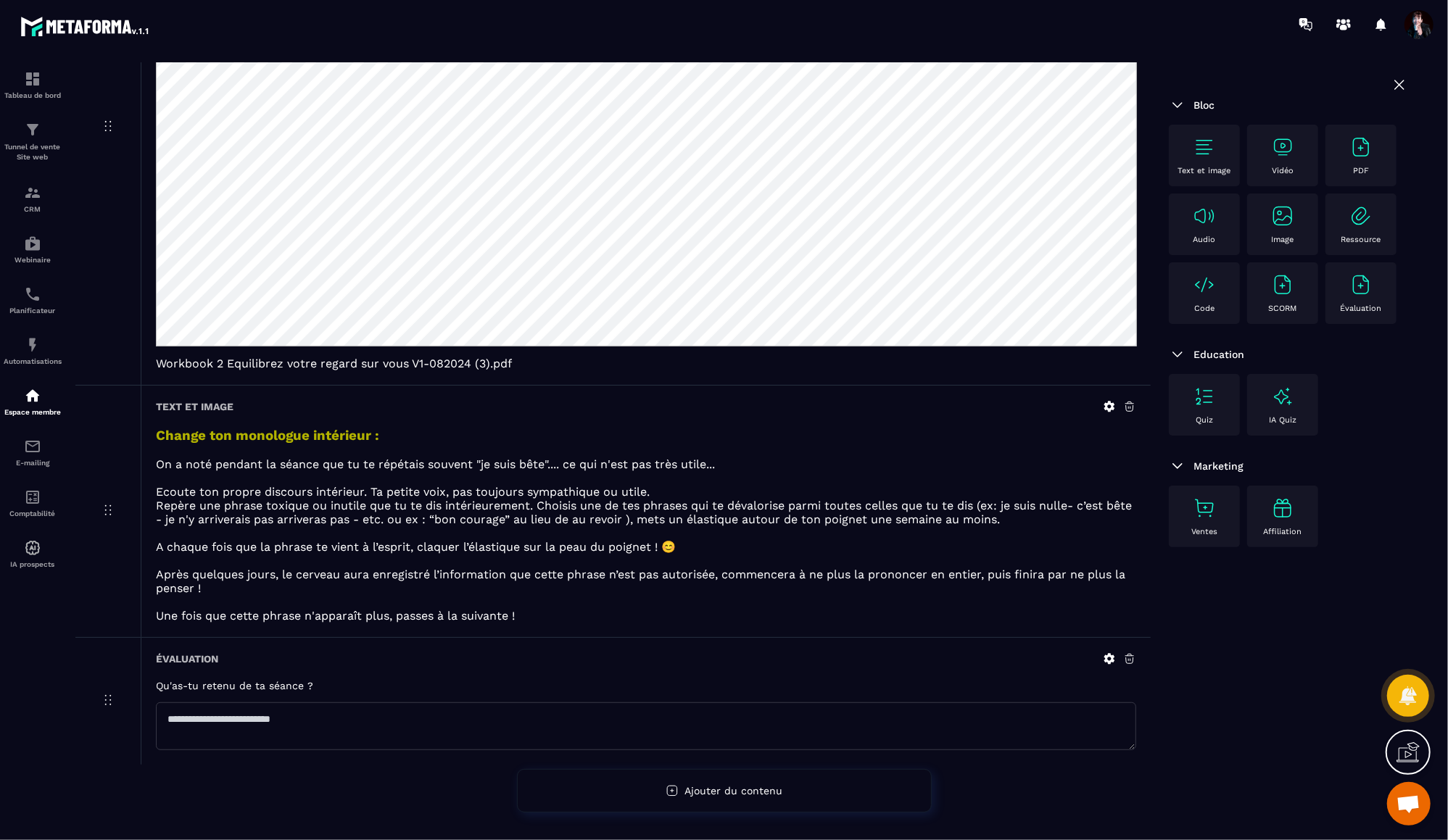
click at [550, 464] on p "On a noté pendant la séance que tu te répétais souvent "je suis bête".... ce qu…" at bounding box center [645, 464] width 980 height 13
click at [1111, 405] on icon at bounding box center [1109, 407] width 13 height 13
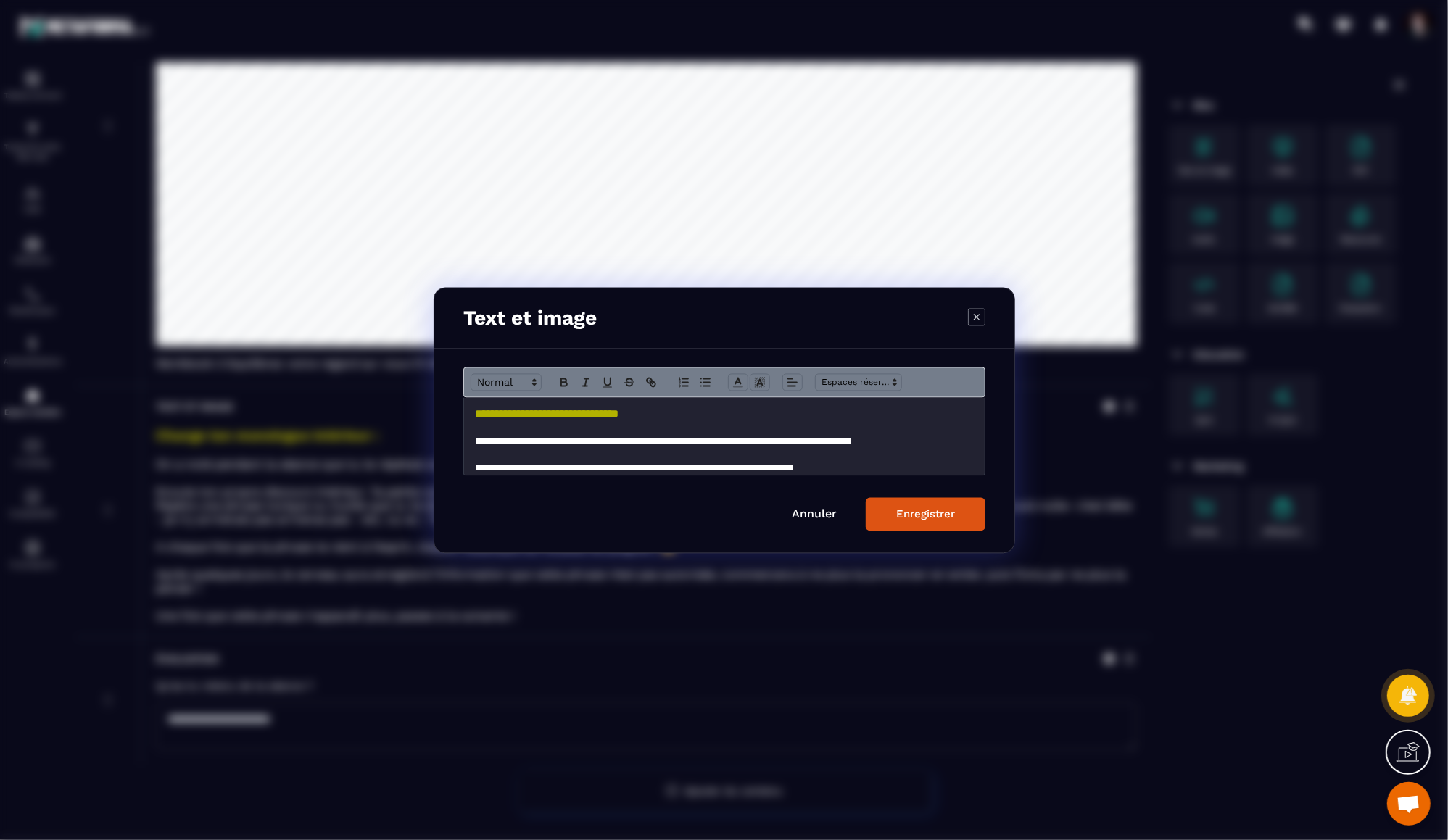
click at [792, 444] on p "**********" at bounding box center [724, 441] width 499 height 13
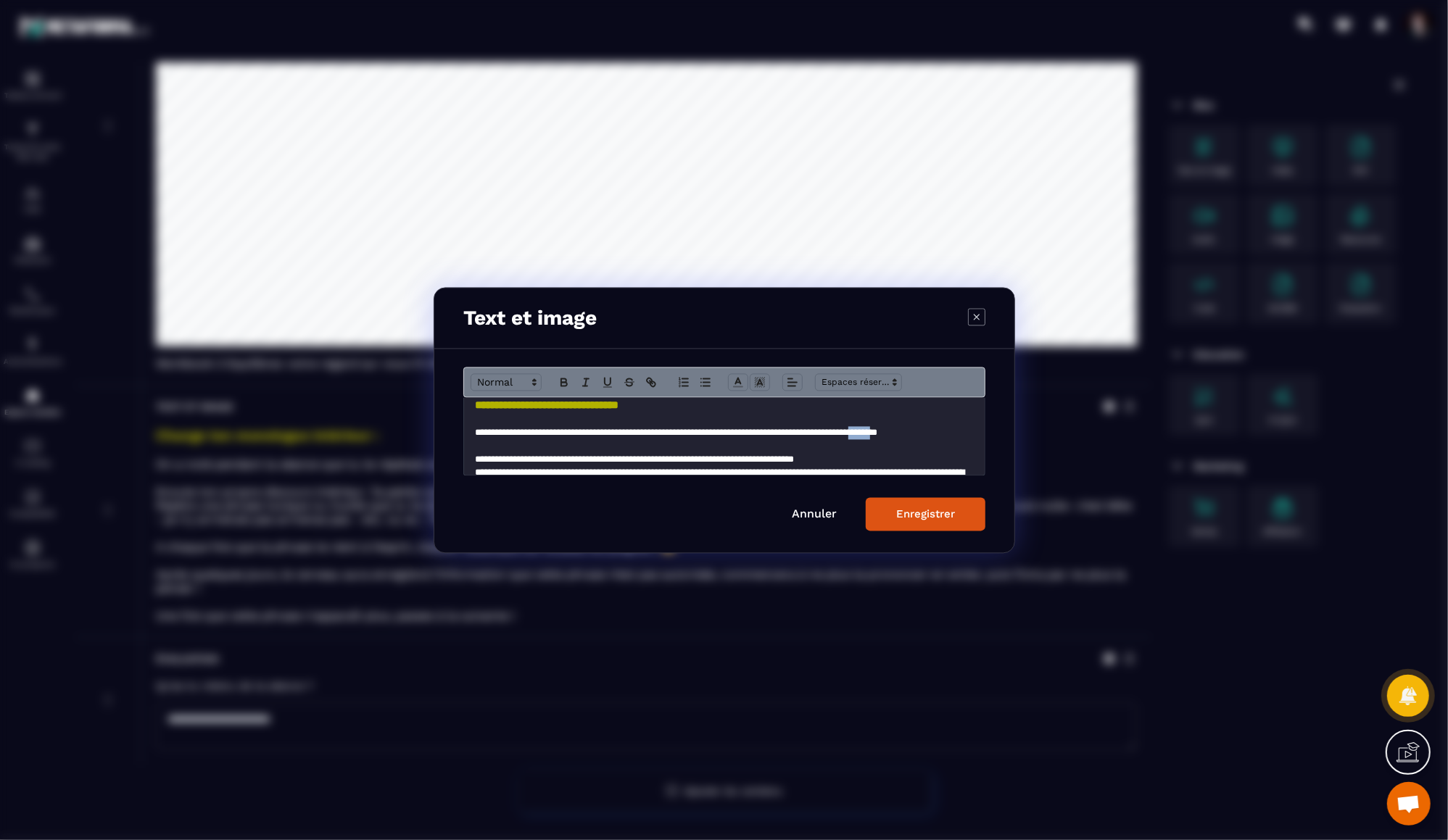
drag, startPoint x: 959, startPoint y: 436, endPoint x: 937, endPoint y: 432, distance: 22.4
click at [937, 432] on p "**********" at bounding box center [724, 432] width 499 height 13
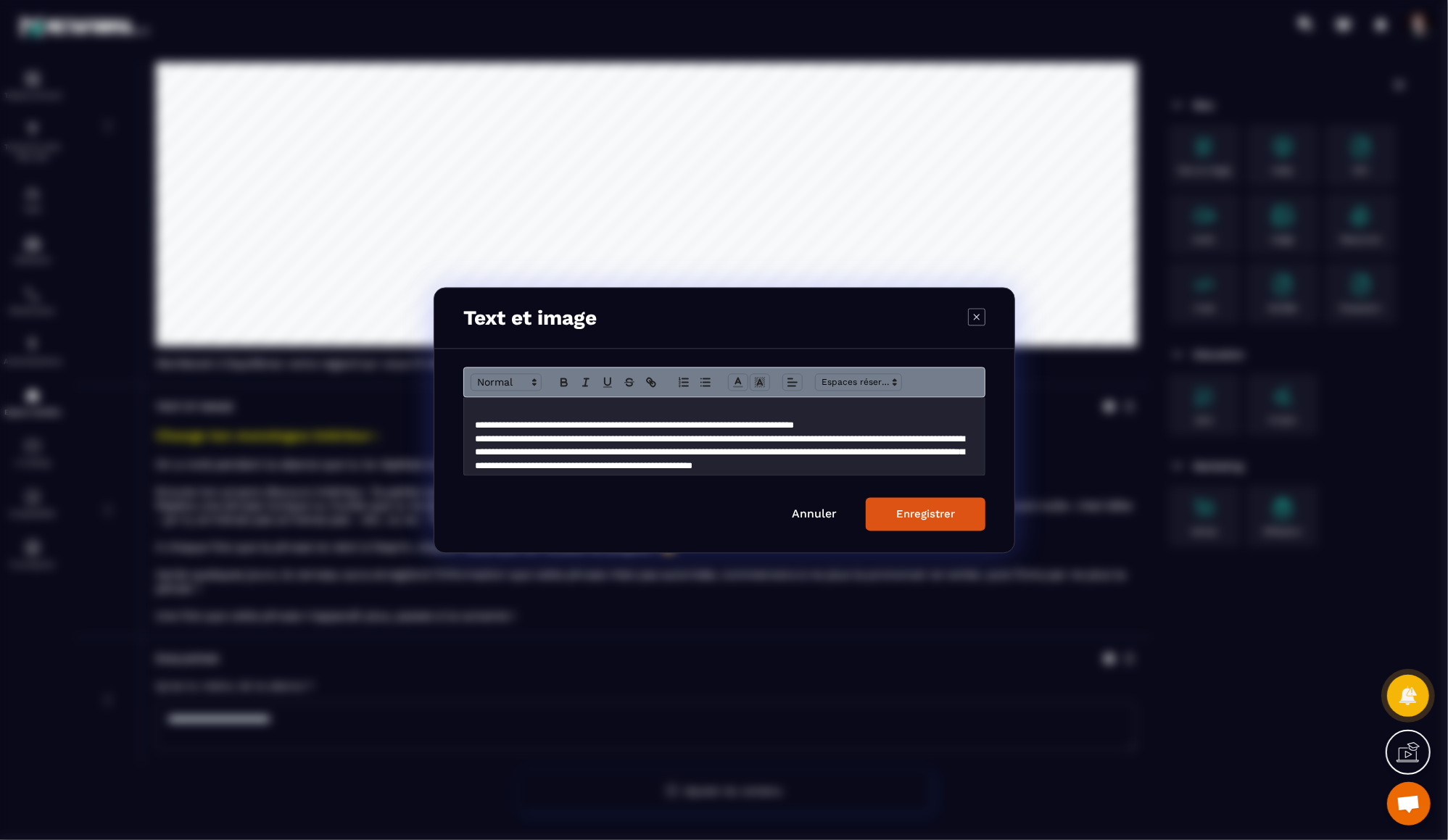
scroll to position [65, 0]
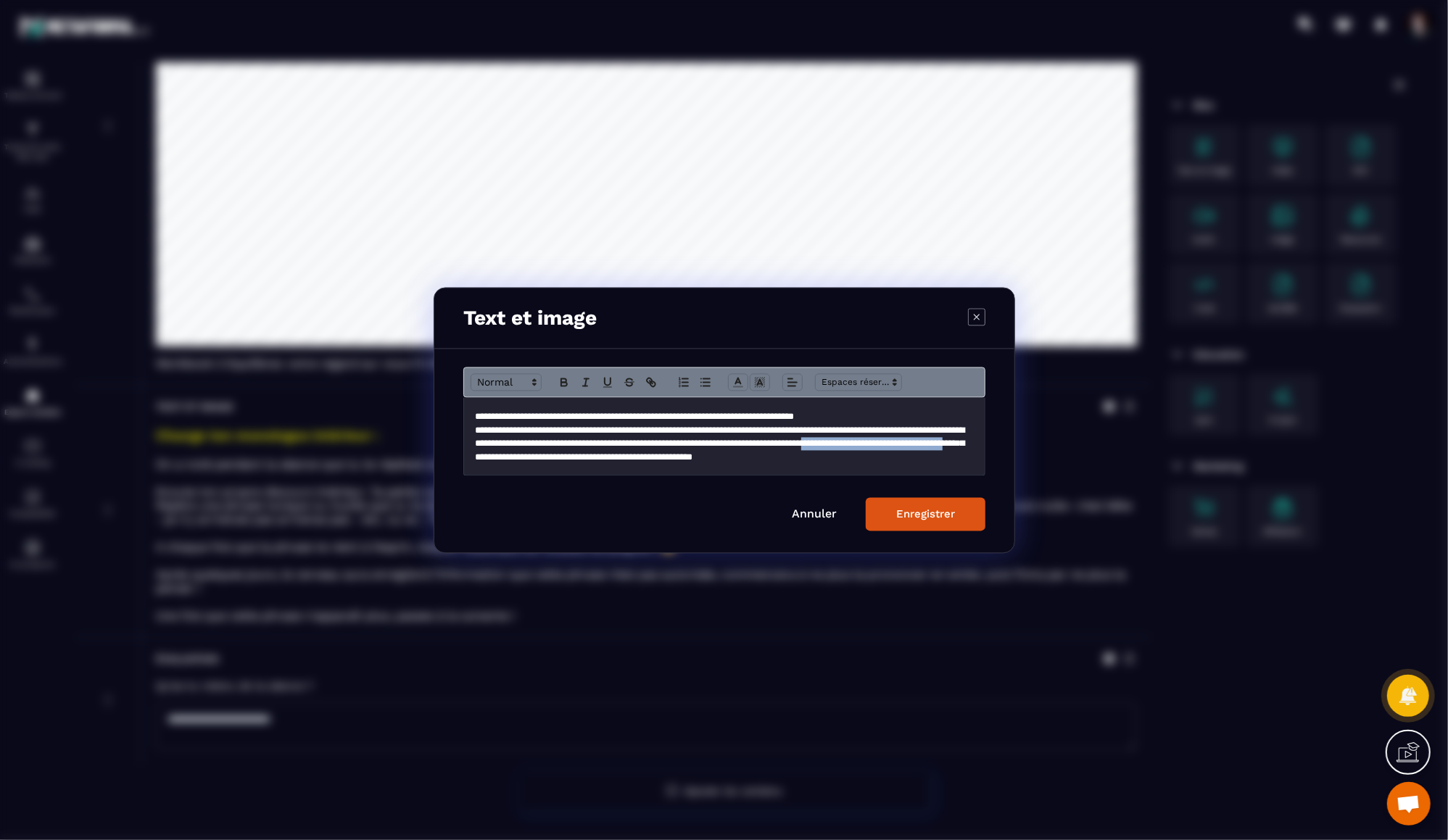
drag, startPoint x: 693, startPoint y: 460, endPoint x: 520, endPoint y: 456, distance: 173.0
click at [519, 456] on p "**********" at bounding box center [724, 451] width 499 height 53
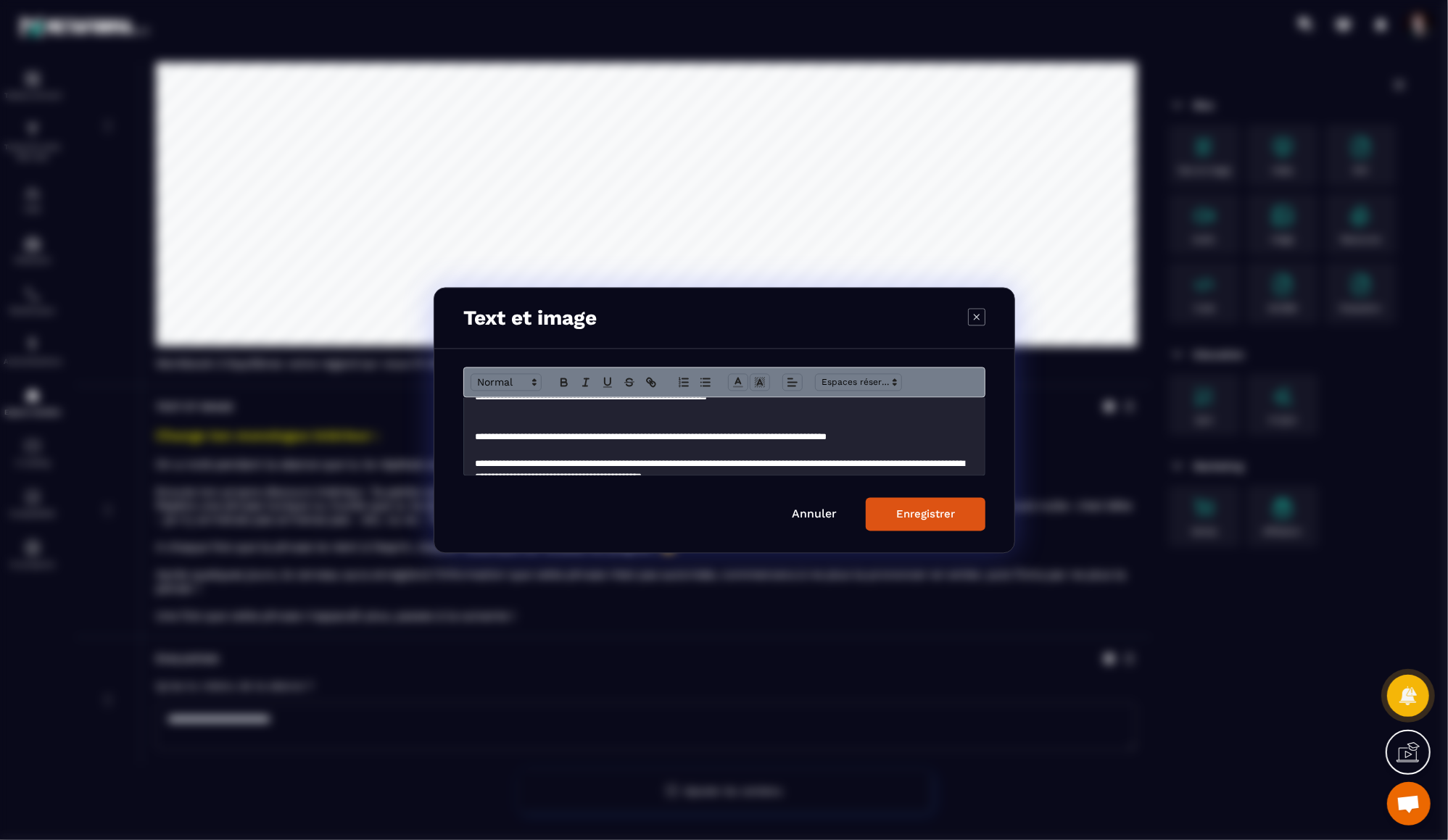
scroll to position [128, 0]
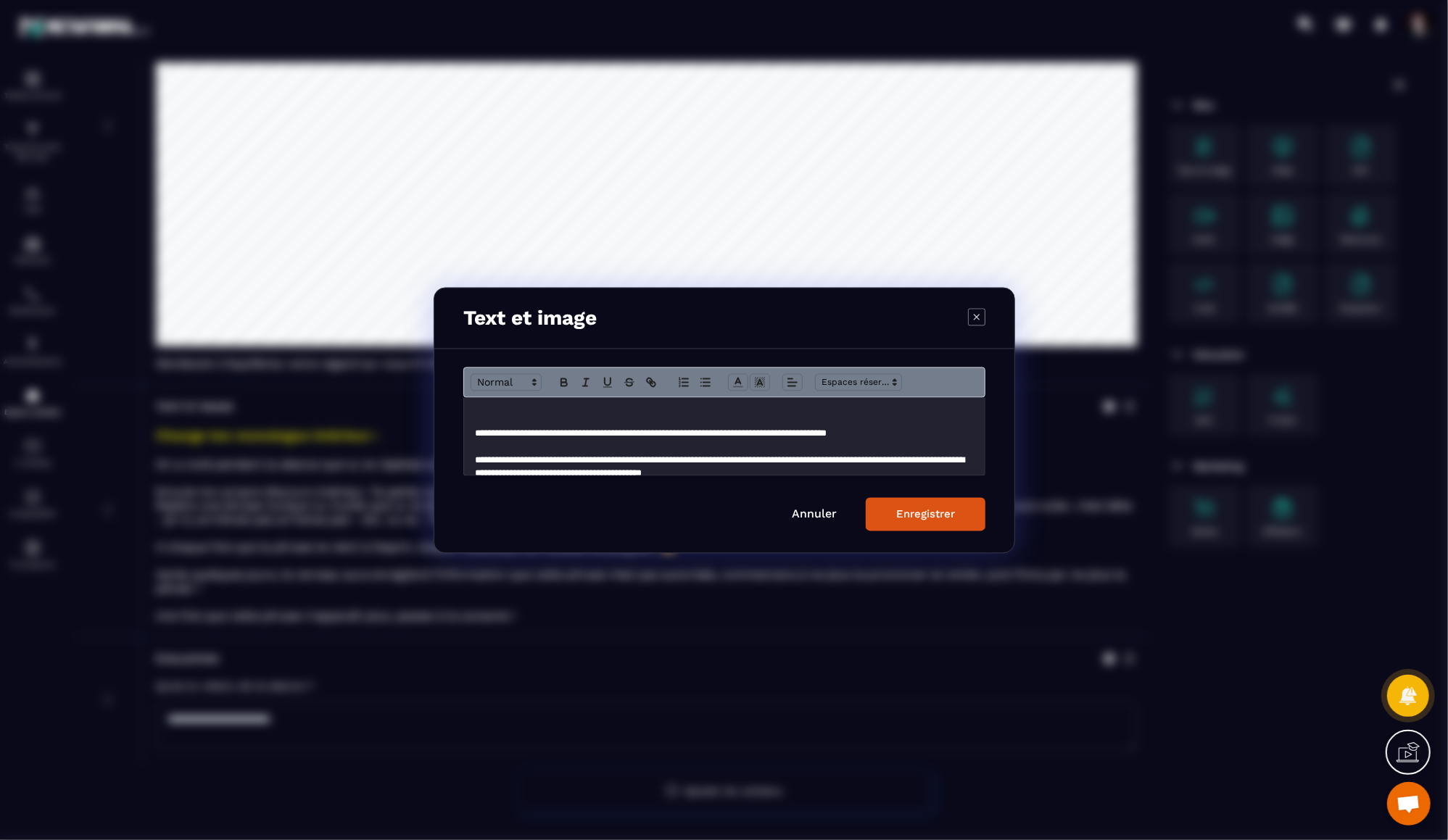
click at [725, 434] on p "**********" at bounding box center [724, 433] width 499 height 13
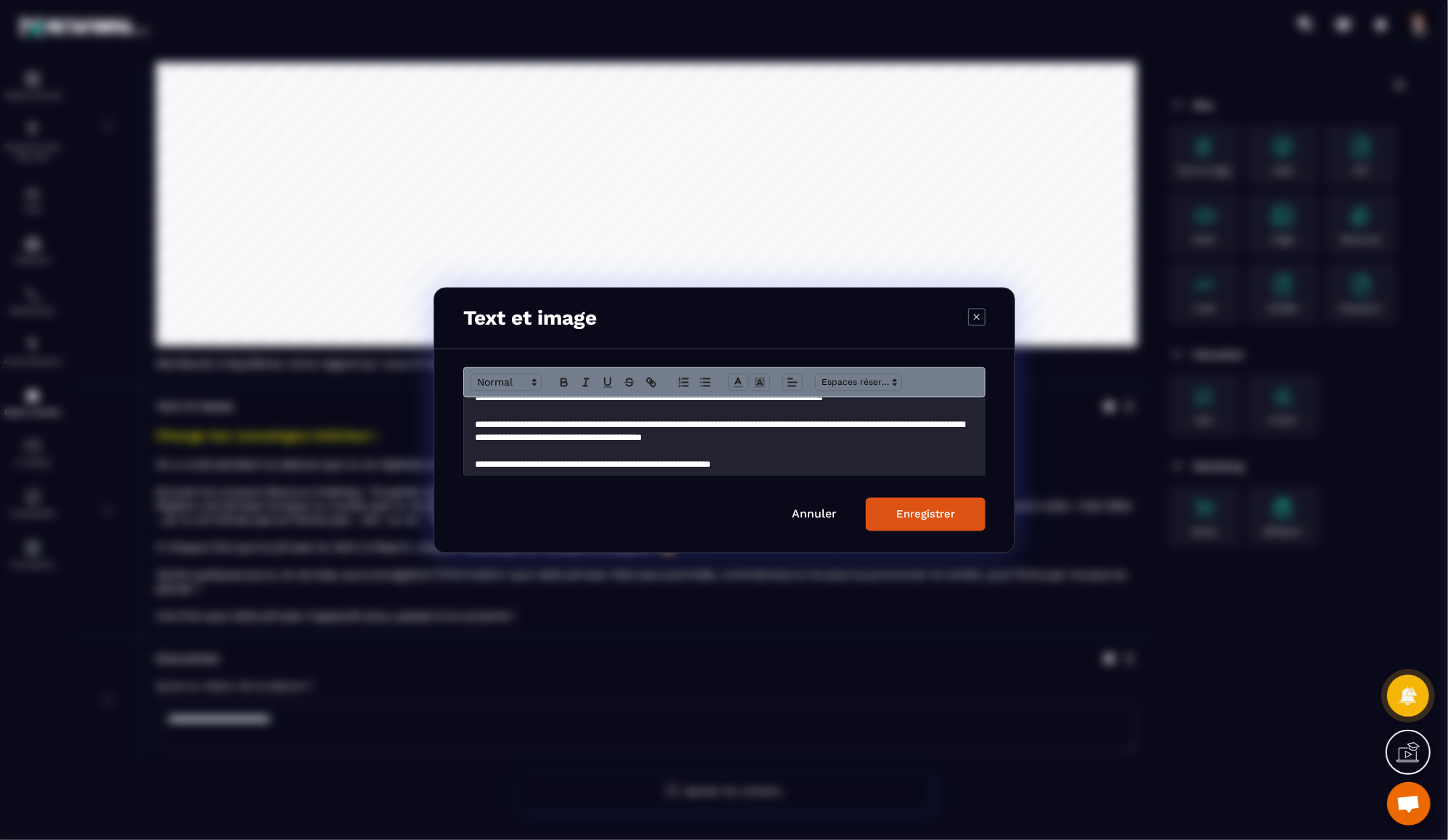
scroll to position [169, 0]
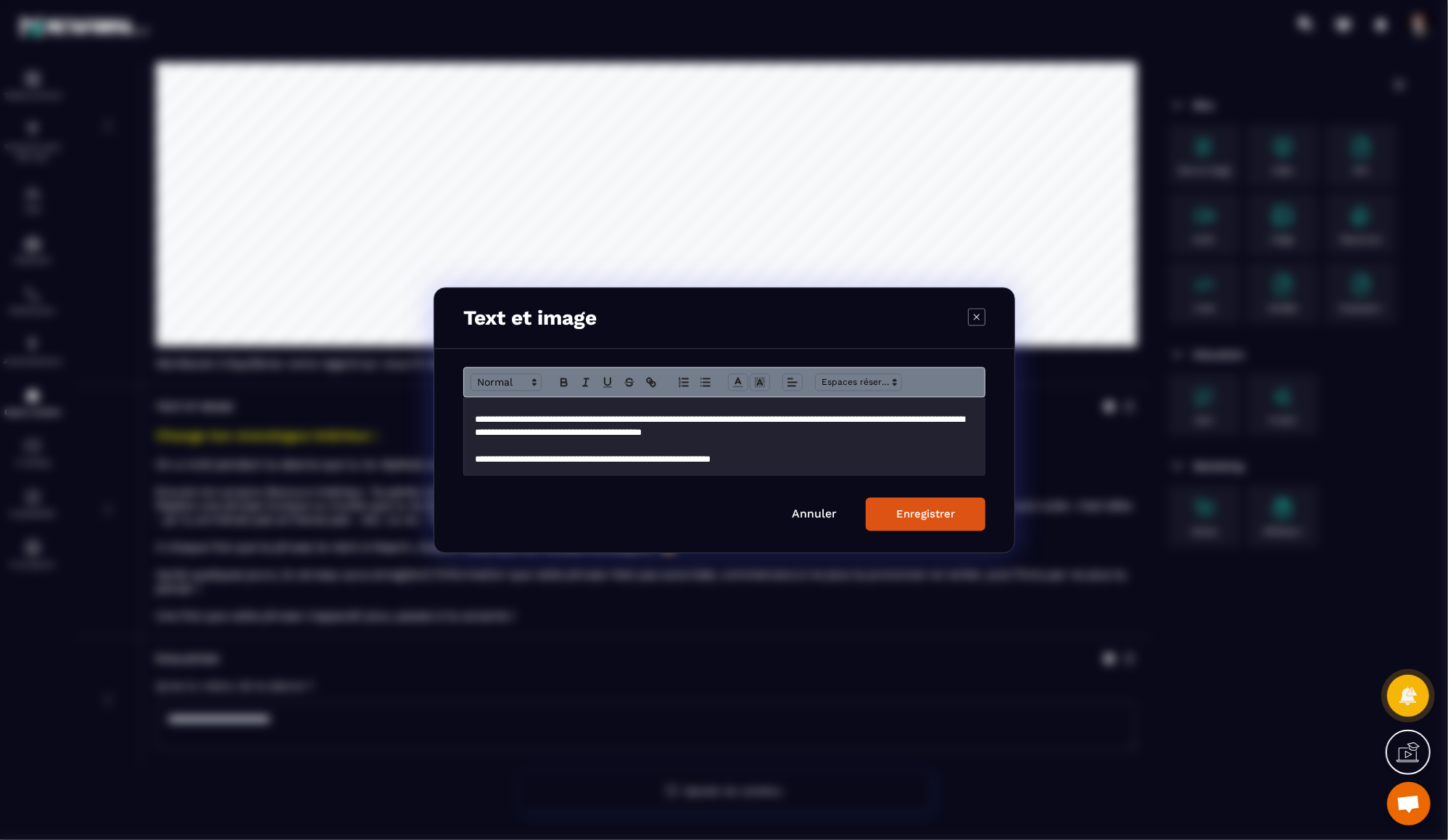
click at [926, 513] on div "Enregistrer" at bounding box center [926, 513] width 59 height 13
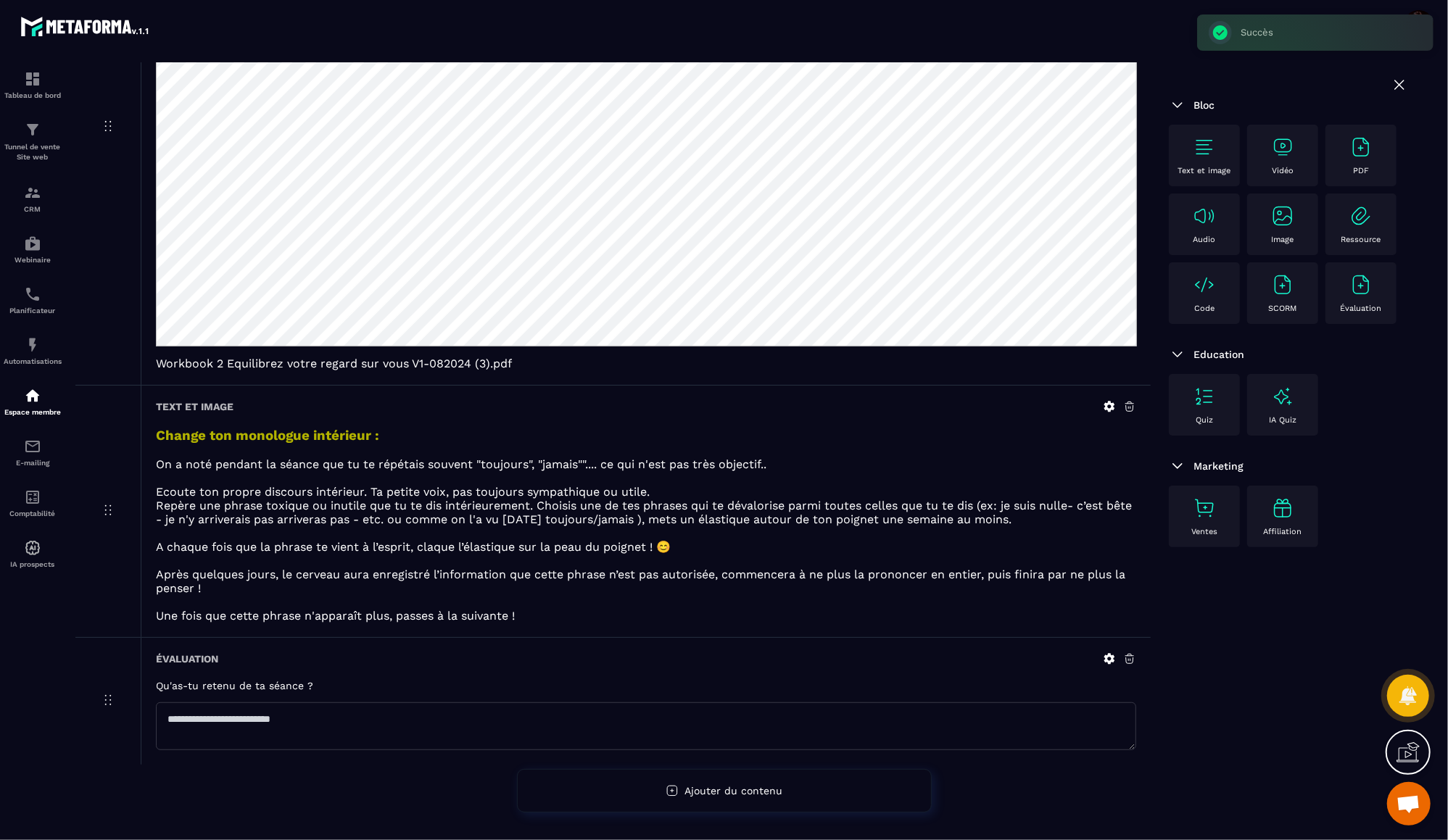
click at [1283, 214] on img at bounding box center [1282, 216] width 23 height 23
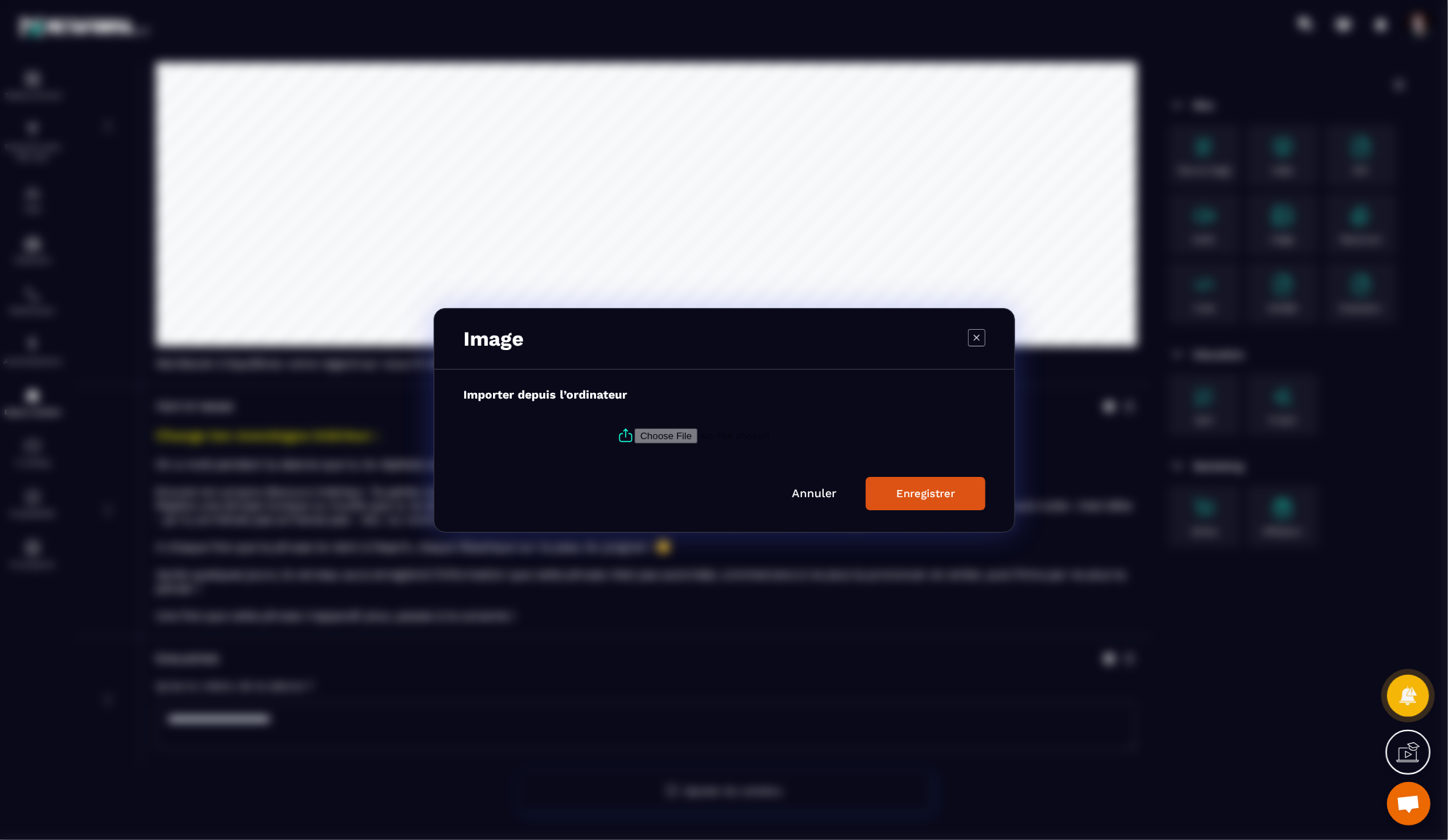
click at [624, 435] on icon "Modal window" at bounding box center [626, 436] width 18 height 18
click at [635, 435] on input "Modal window" at bounding box center [733, 435] width 198 height 15
type input "**********"
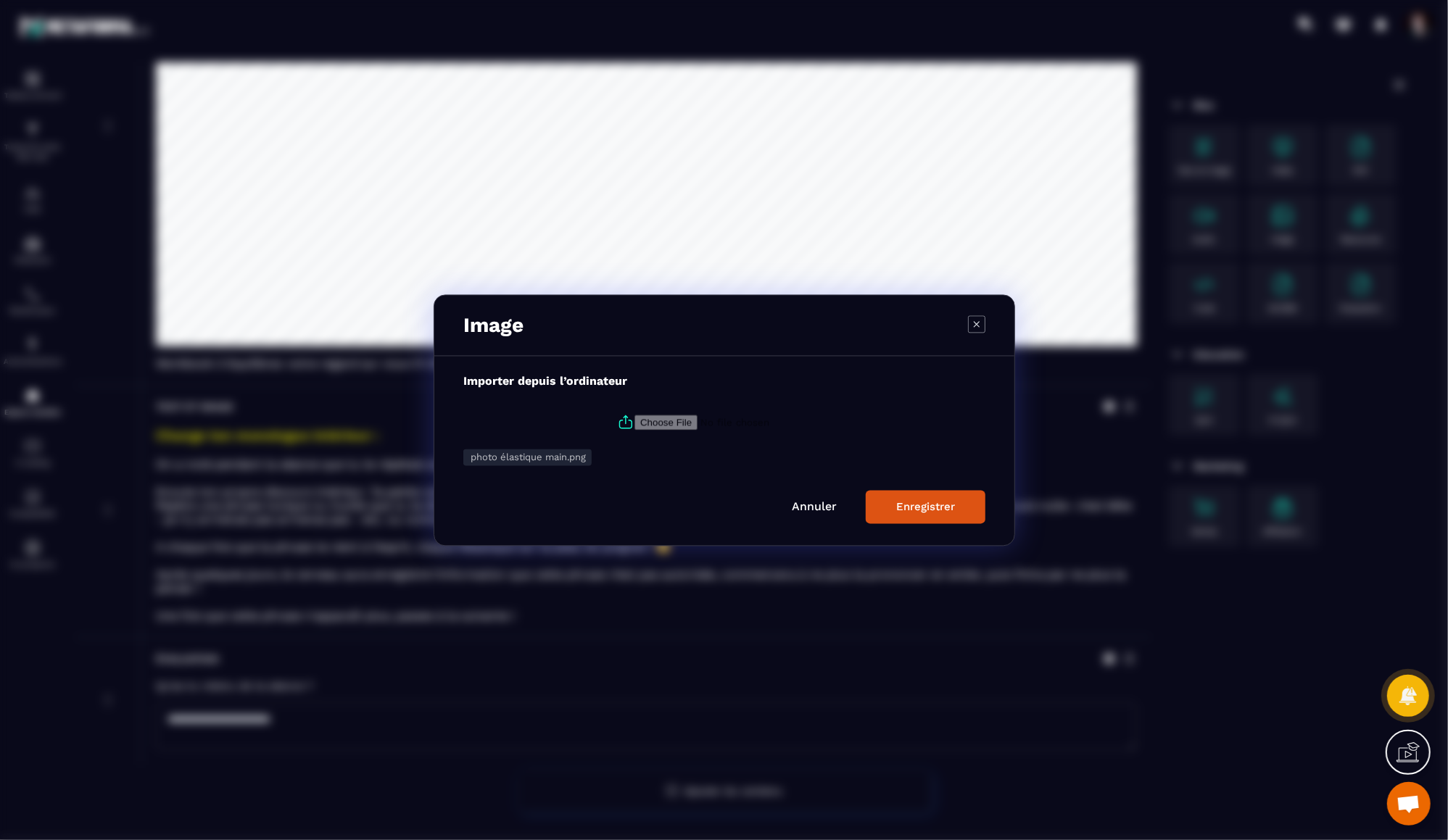
click at [920, 504] on div "Enregistrer" at bounding box center [926, 506] width 59 height 13
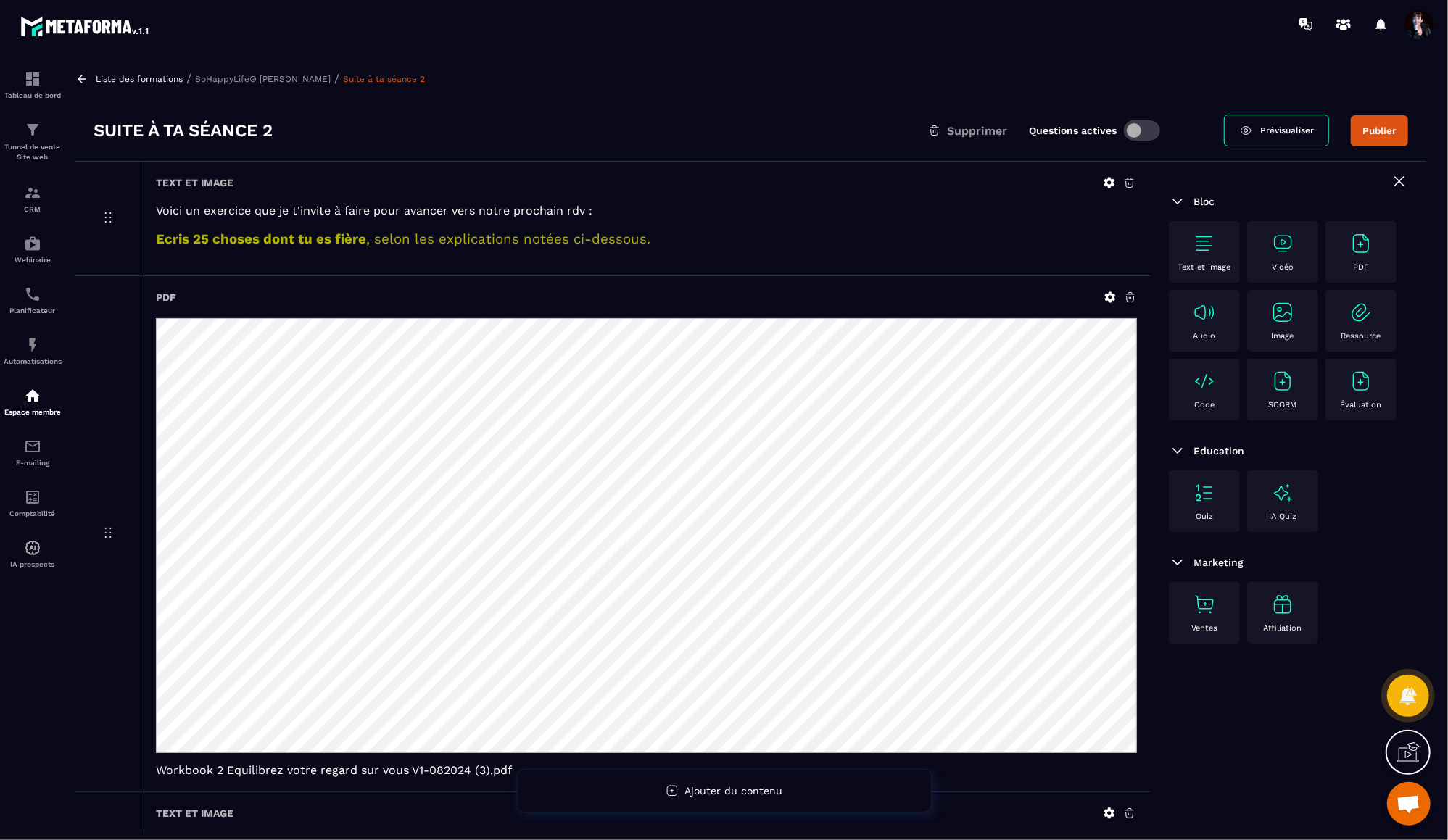
scroll to position [0, 0]
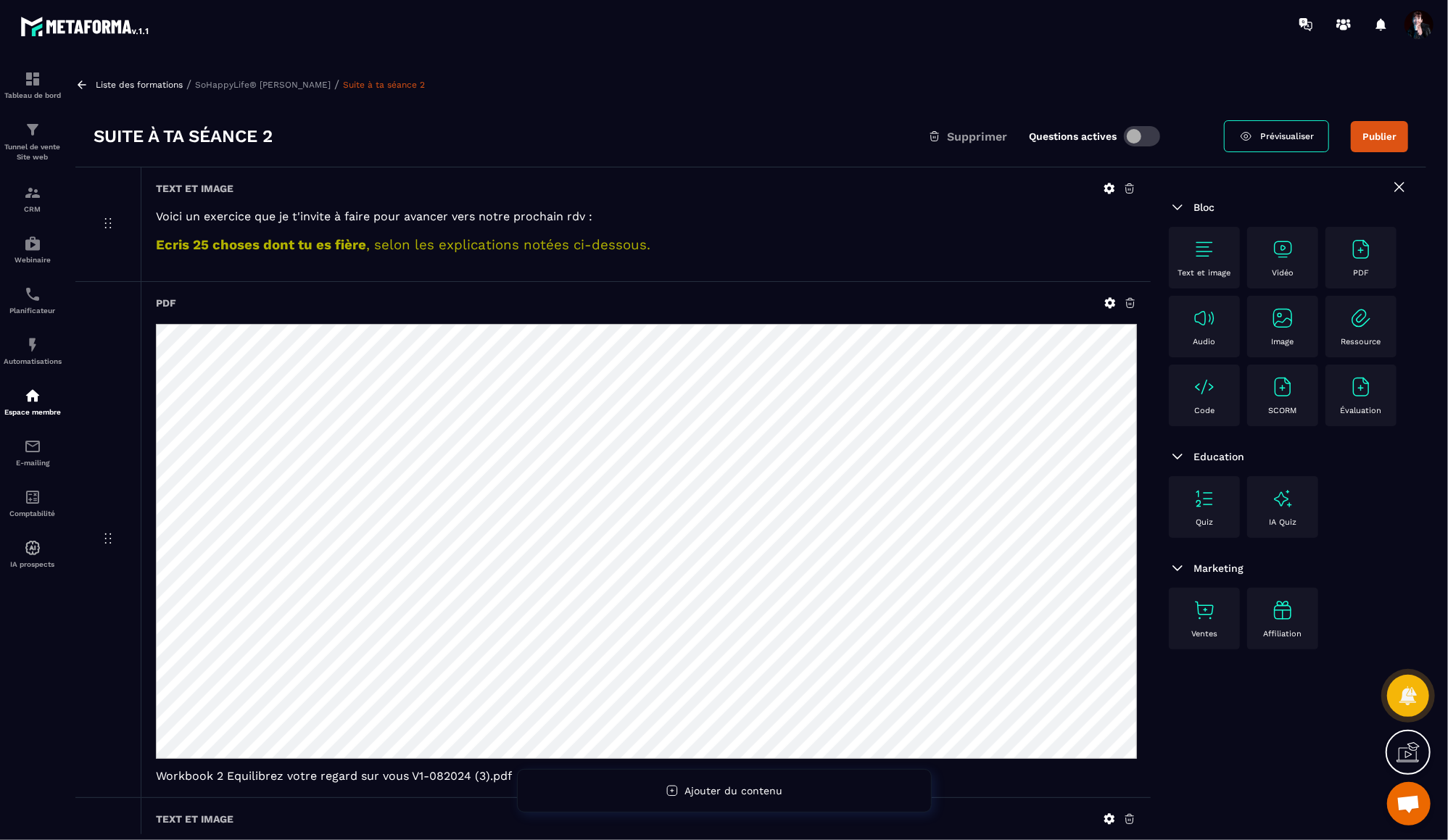
click at [287, 87] on p "SoHappyLife® [PERSON_NAME]" at bounding box center [263, 85] width 135 height 10
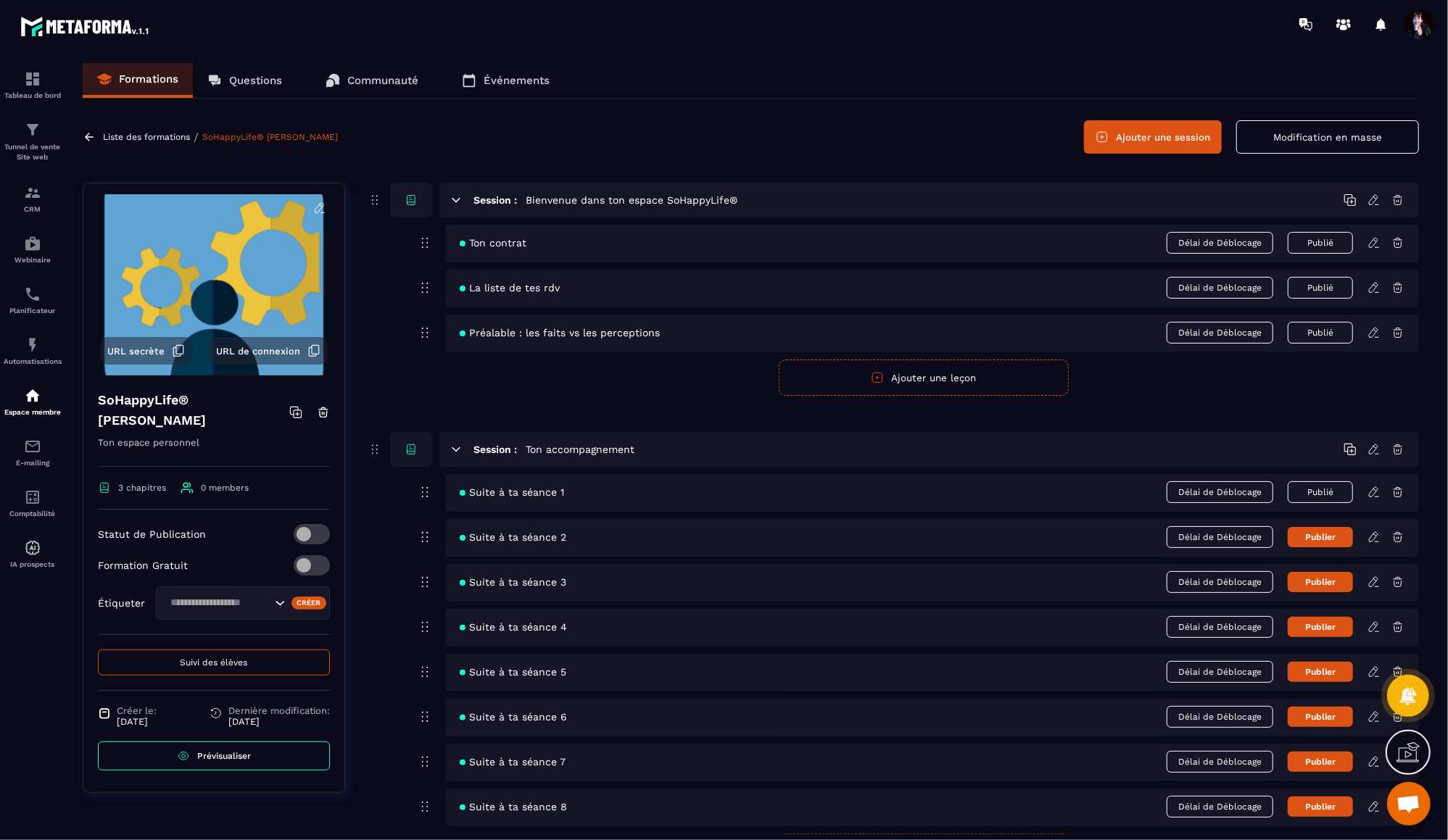
click at [1331, 536] on button "Publier" at bounding box center [1320, 537] width 65 height 20
click at [1372, 535] on icon at bounding box center [1374, 537] width 13 height 13
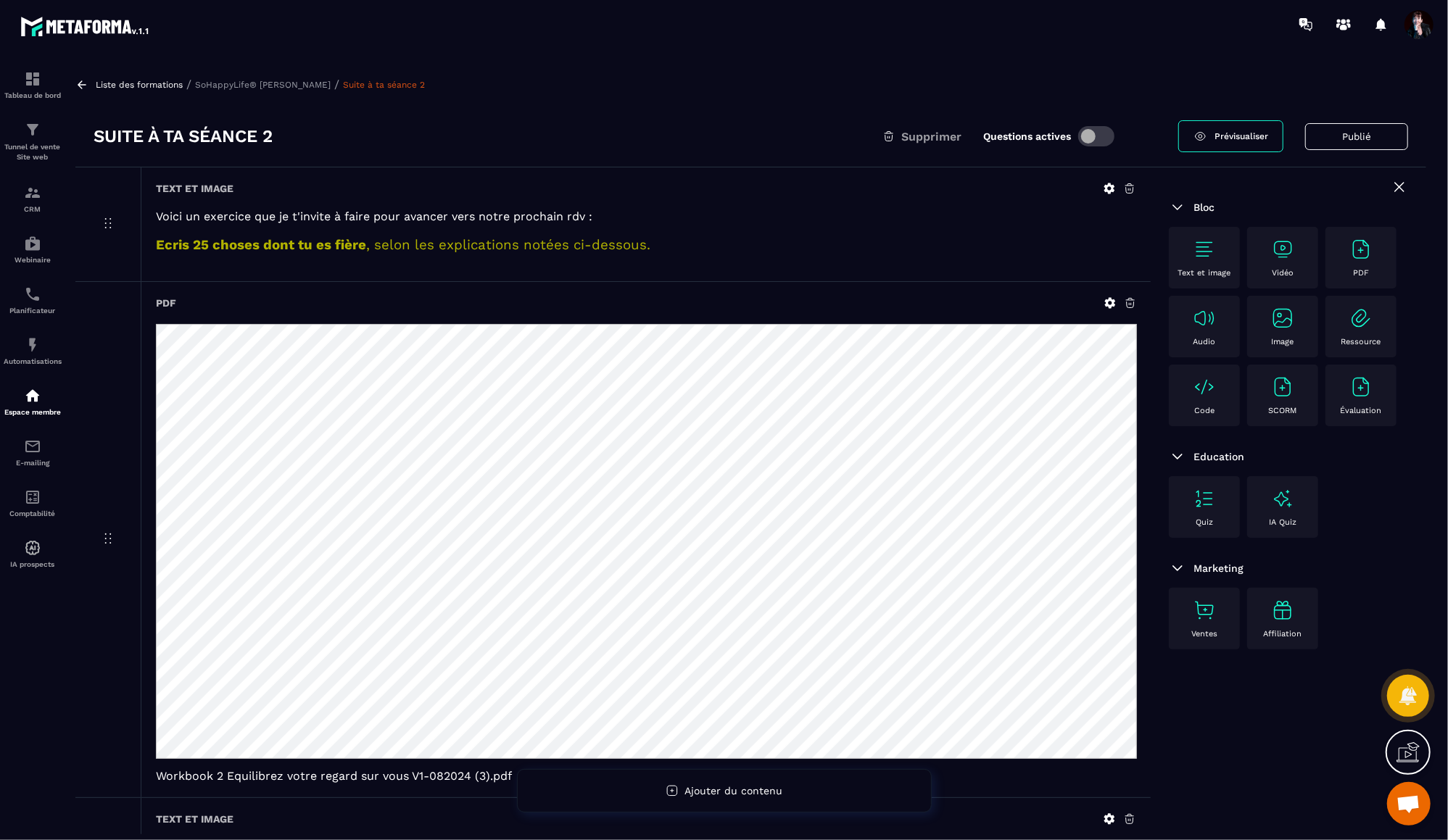
click at [268, 86] on p "SoHappyLife® [PERSON_NAME]" at bounding box center [263, 85] width 135 height 10
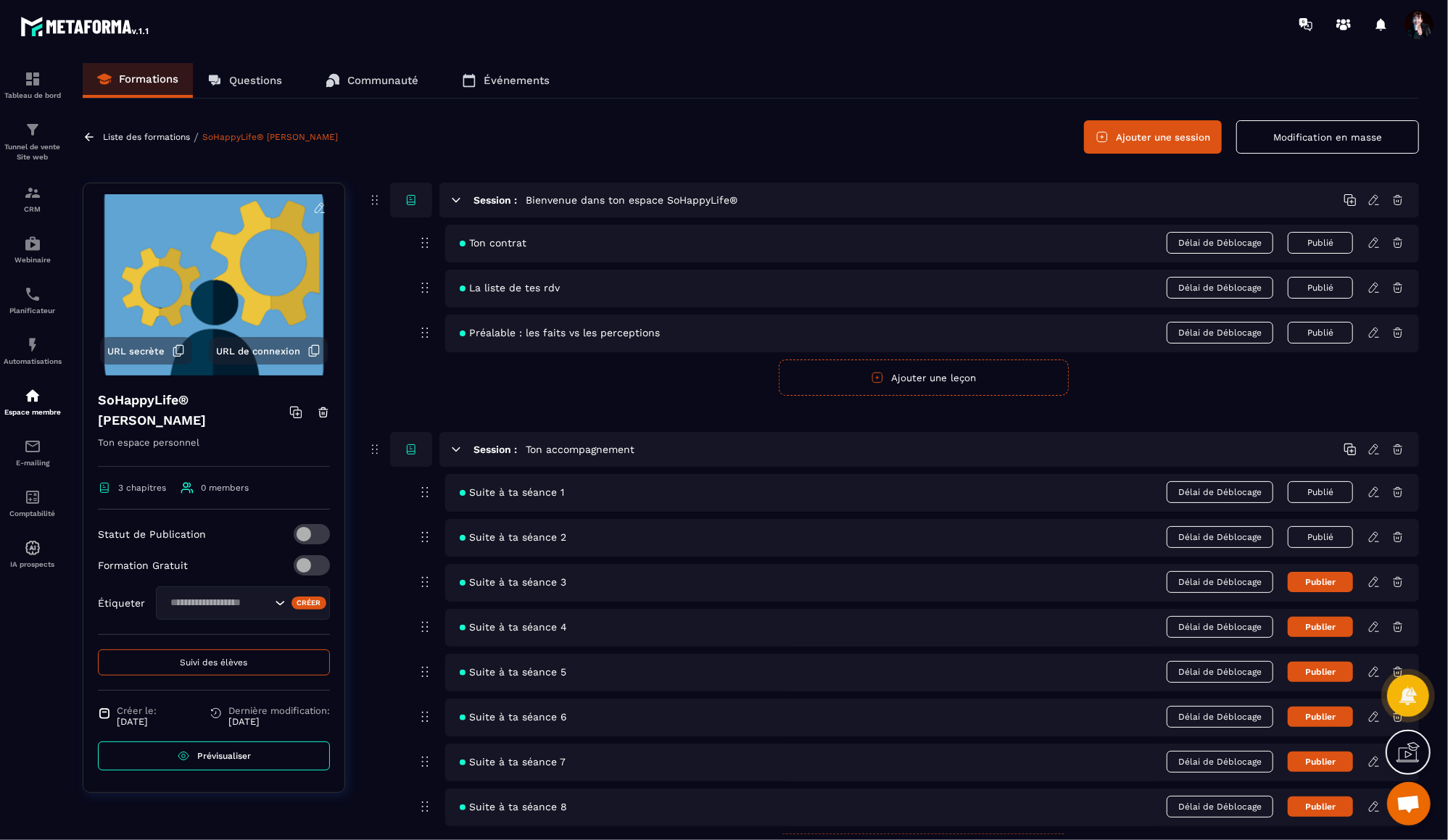
click at [154, 138] on p "Liste des formations" at bounding box center [147, 136] width 87 height 10
